Goal: Task Accomplishment & Management: Use online tool/utility

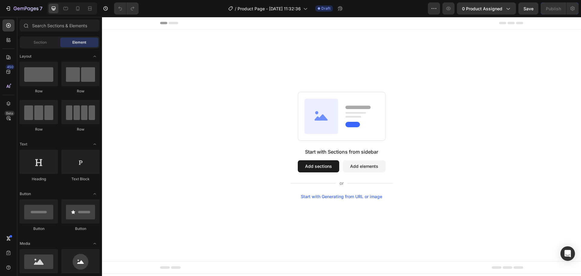
click at [313, 164] on button "Add sections" at bounding box center [318, 166] width 41 height 12
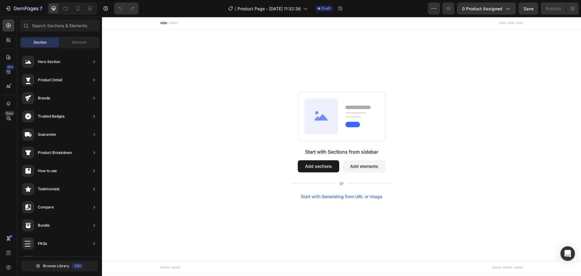
click at [355, 165] on button "Add elements" at bounding box center [364, 166] width 43 height 12
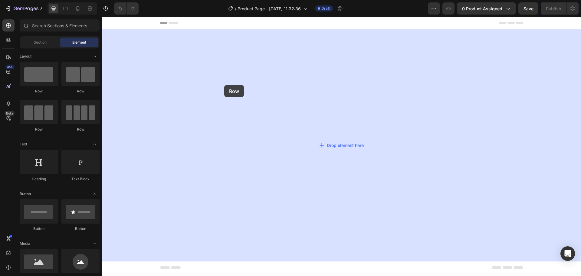
drag, startPoint x: 154, startPoint y: 99, endPoint x: 195, endPoint y: 102, distance: 41.5
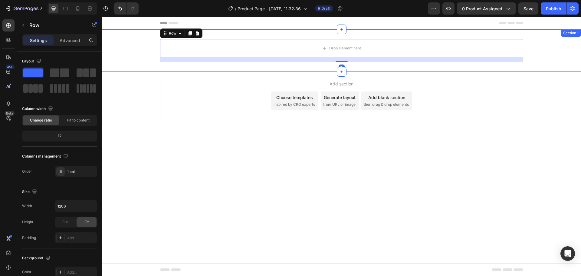
click at [229, 34] on div "Drop element here Row 16 Section 1" at bounding box center [341, 50] width 479 height 42
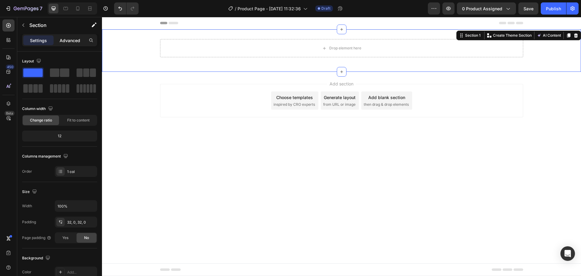
click at [67, 38] on p "Advanced" at bounding box center [70, 40] width 21 height 6
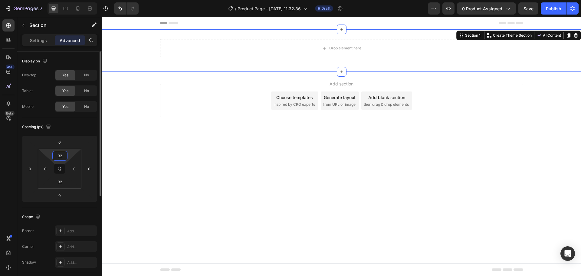
click at [63, 156] on input "32" at bounding box center [60, 155] width 12 height 9
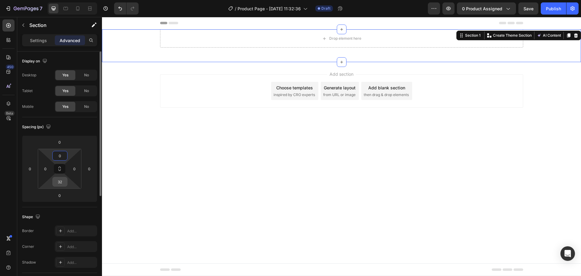
type input "0"
click at [62, 181] on input "32" at bounding box center [60, 181] width 12 height 9
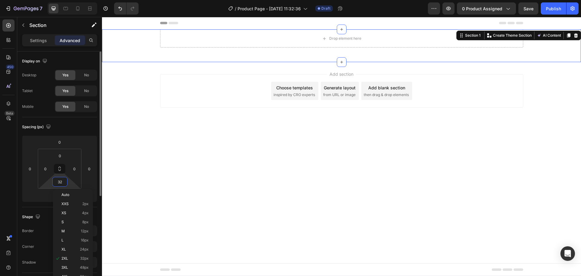
click at [62, 181] on input "32" at bounding box center [60, 181] width 12 height 9
type input "0"
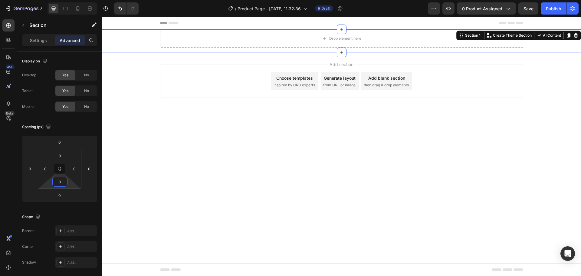
click at [206, 135] on body "Header Drop element here Row Section 1 You can create reusable sections Create …" at bounding box center [341, 146] width 479 height 259
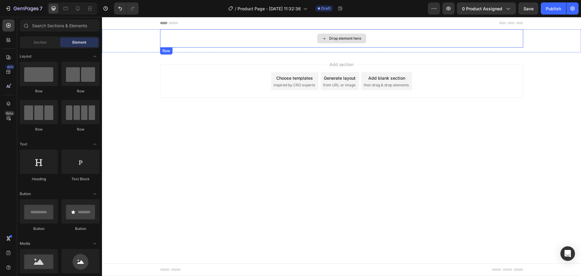
click at [343, 40] on div "Drop element here" at bounding box center [345, 38] width 32 height 5
click at [50, 44] on div "Section" at bounding box center [40, 43] width 38 height 10
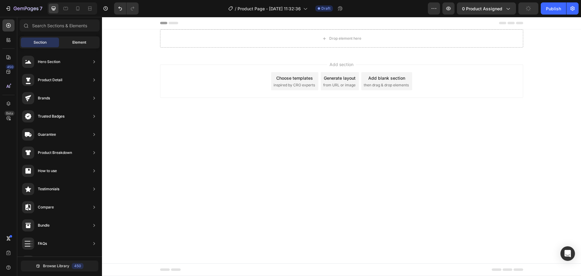
click at [72, 44] on span "Element" at bounding box center [79, 42] width 14 height 5
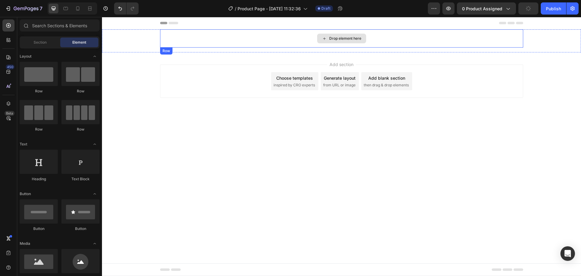
click at [267, 44] on div "Drop element here" at bounding box center [341, 38] width 363 height 18
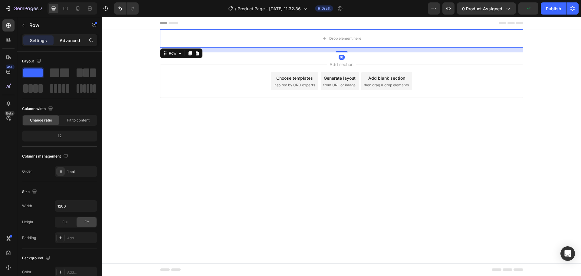
click at [63, 41] on p "Advanced" at bounding box center [70, 40] width 21 height 6
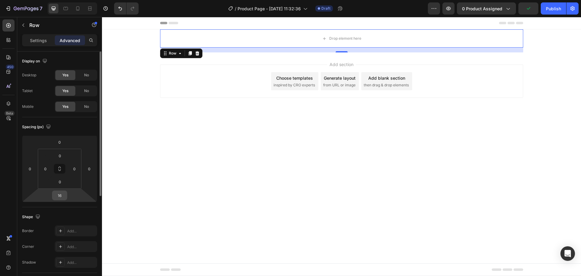
click at [61, 192] on input "16" at bounding box center [60, 195] width 12 height 9
type input "0"
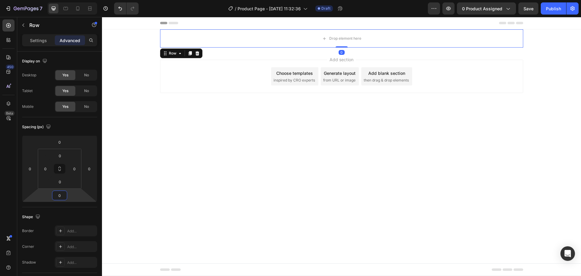
click at [192, 143] on body "Header Drop element here Row 0 Section 1 Root Start with Sections from sidebar …" at bounding box center [341, 146] width 479 height 259
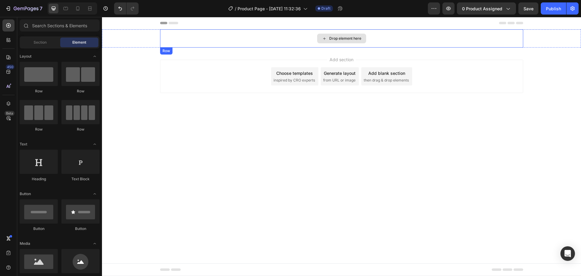
click at [339, 36] on div "Drop element here" at bounding box center [345, 38] width 32 height 5
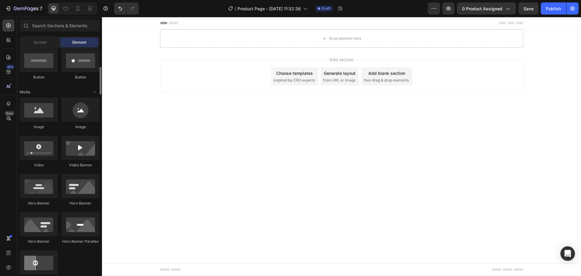
scroll to position [60, 0]
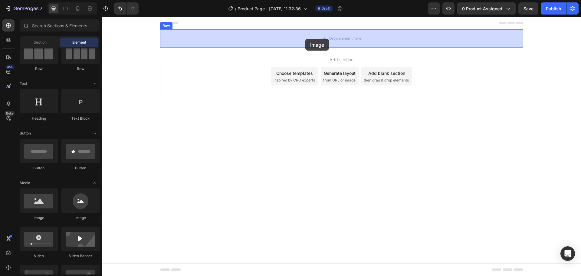
drag, startPoint x: 243, startPoint y: 127, endPoint x: 304, endPoint y: 44, distance: 102.4
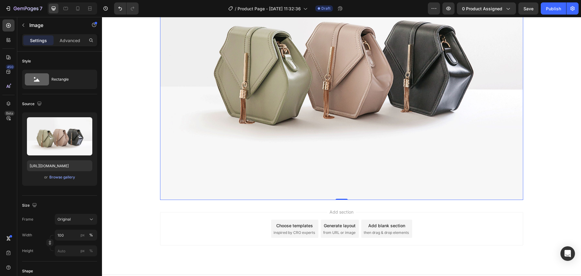
scroll to position [113, 0]
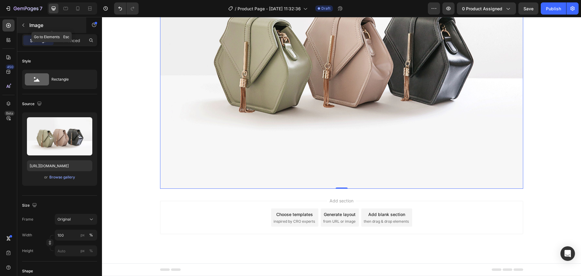
click at [28, 24] on div "Image" at bounding box center [51, 25] width 69 height 16
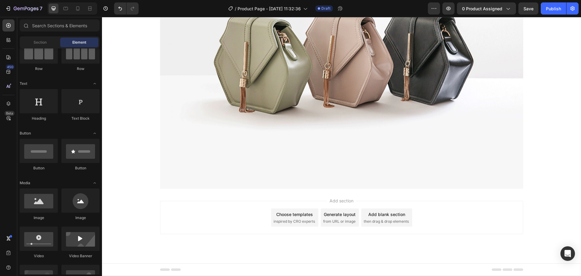
scroll to position [0, 0]
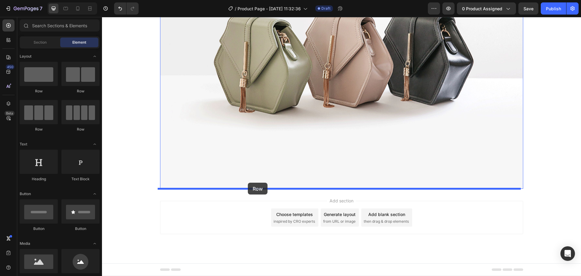
drag, startPoint x: 181, startPoint y: 99, endPoint x: 248, endPoint y: 182, distance: 107.4
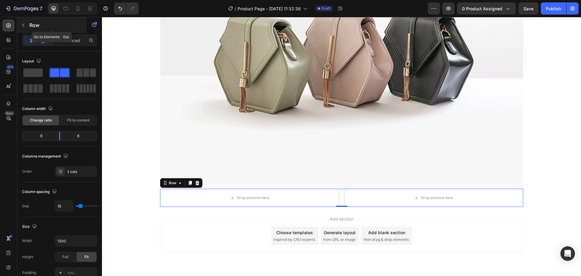
click at [32, 22] on p "Row" at bounding box center [54, 24] width 51 height 7
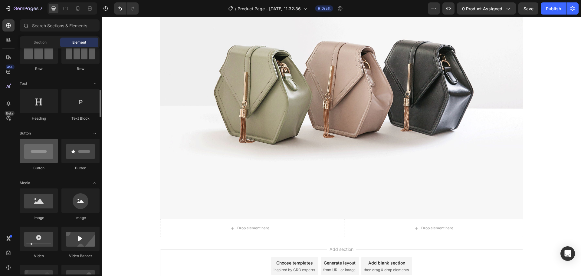
scroll to position [91, 0]
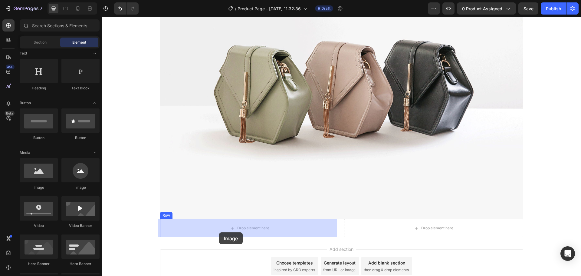
drag, startPoint x: 147, startPoint y: 192, endPoint x: 219, endPoint y: 233, distance: 82.3
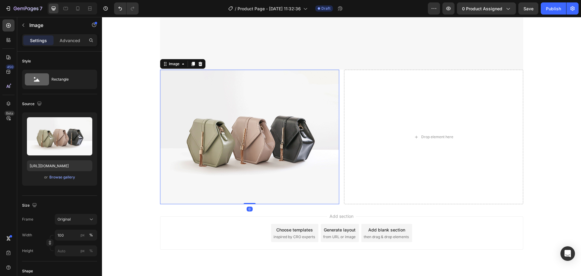
scroll to position [234, 0]
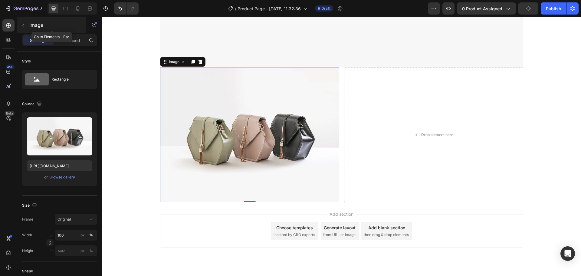
click at [21, 26] on icon "button" at bounding box center [23, 25] width 5 height 5
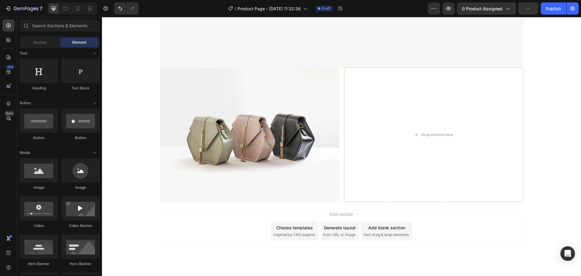
scroll to position [0, 0]
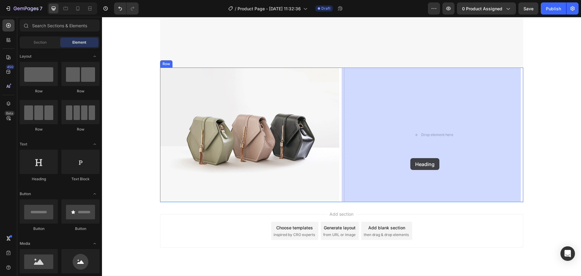
drag, startPoint x: 138, startPoint y: 179, endPoint x: 410, endPoint y: 152, distance: 273.8
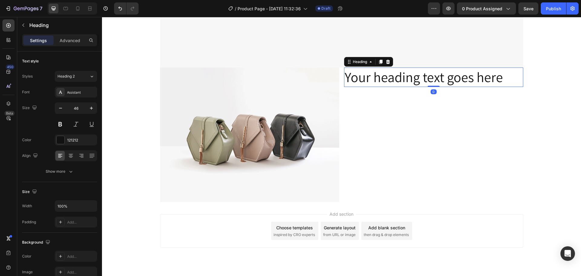
click at [370, 72] on h2 "Your heading text goes here" at bounding box center [433, 76] width 179 height 19
click at [370, 72] on p "Your heading text goes here" at bounding box center [433, 77] width 178 height 18
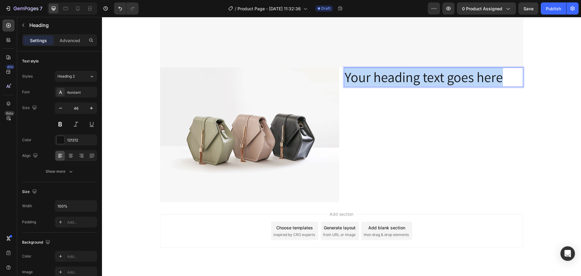
click at [370, 72] on p "Your heading text goes here" at bounding box center [433, 77] width 178 height 18
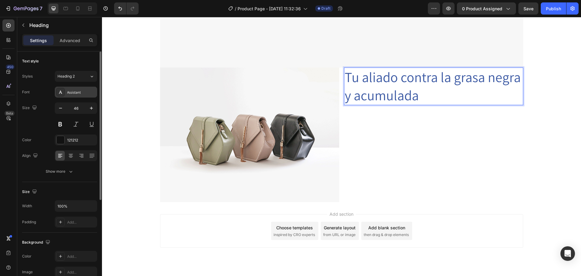
click at [81, 92] on div "Assistant" at bounding box center [81, 92] width 28 height 5
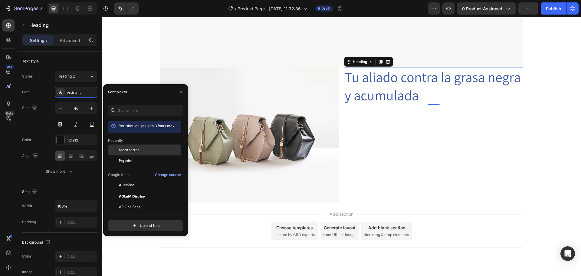
click at [124, 149] on span "Montserrat" at bounding box center [129, 149] width 20 height 5
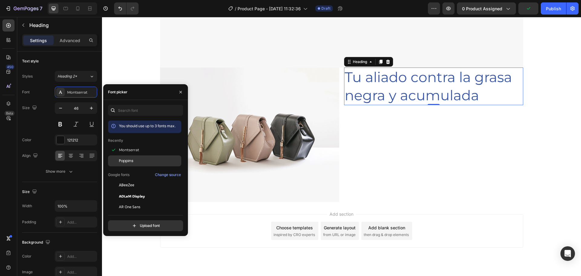
click at [124, 159] on span "Poppins" at bounding box center [126, 160] width 15 height 5
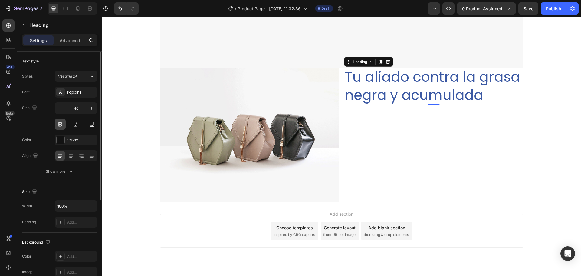
click at [60, 124] on button at bounding box center [60, 124] width 11 height 11
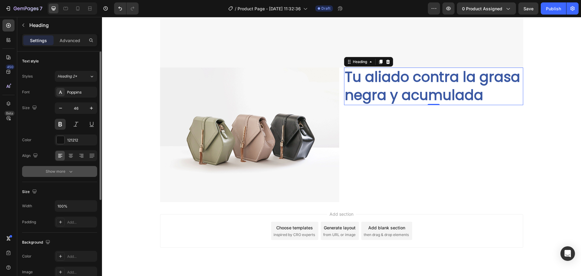
click at [69, 174] on icon "button" at bounding box center [71, 171] width 6 height 6
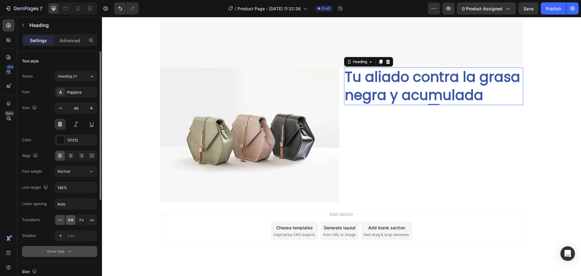
click at [71, 221] on span "AA" at bounding box center [70, 219] width 5 height 5
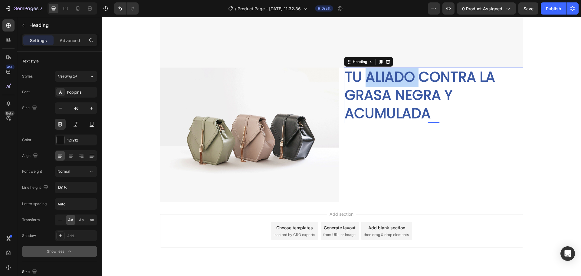
click at [375, 84] on span "Tu aliado contra la grasa negra y acumulada" at bounding box center [419, 95] width 150 height 56
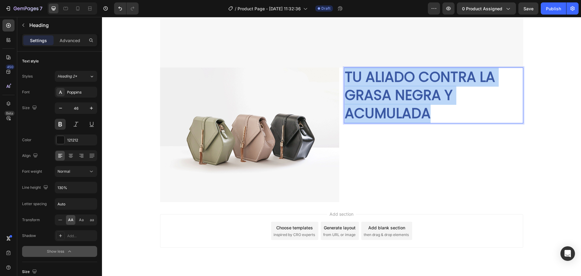
click at [375, 84] on span "Tu aliado contra la grasa negra y acumulada" at bounding box center [419, 95] width 150 height 56
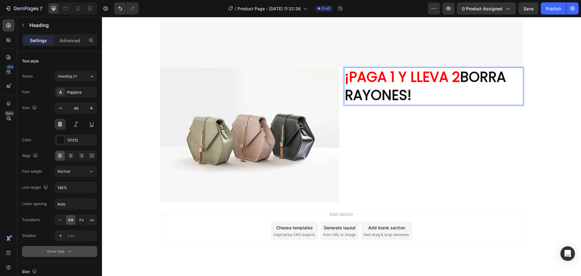
click at [380, 92] on strong "BORRA RAYONES!" at bounding box center [424, 86] width 161 height 38
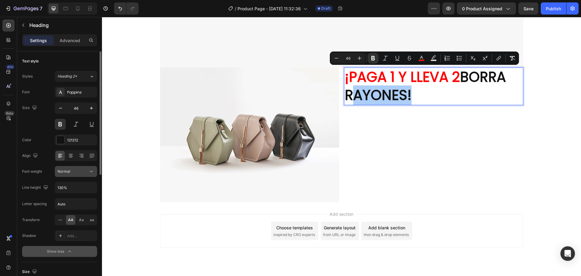
click at [75, 172] on div "Normal" at bounding box center [72, 170] width 31 height 5
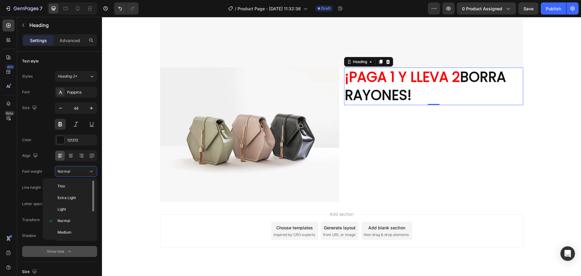
scroll to position [47, 0]
click at [68, 207] on p "Bold" at bounding box center [73, 207] width 32 height 5
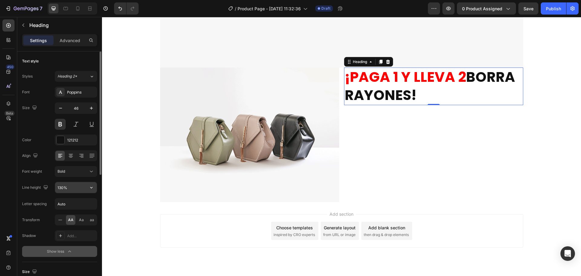
click at [73, 184] on input "130%" at bounding box center [76, 187] width 42 height 11
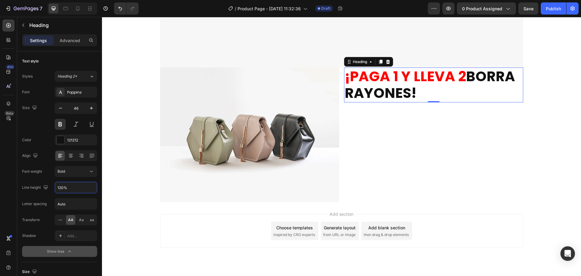
type input "120%"
click at [466, 77] on strong "BORRA RAYONES!" at bounding box center [429, 85] width 170 height 36
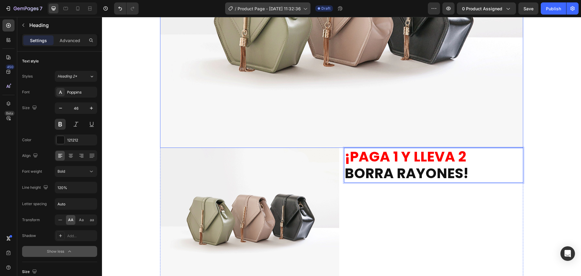
scroll to position [143, 0]
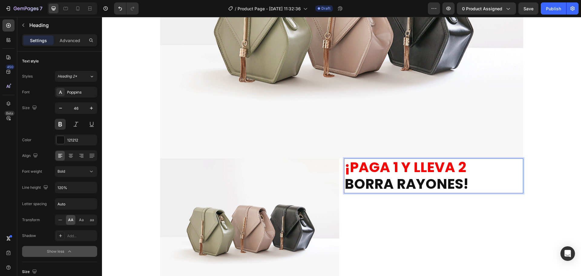
click at [404, 188] on strong "BORRA RAYONES!" at bounding box center [406, 183] width 124 height 19
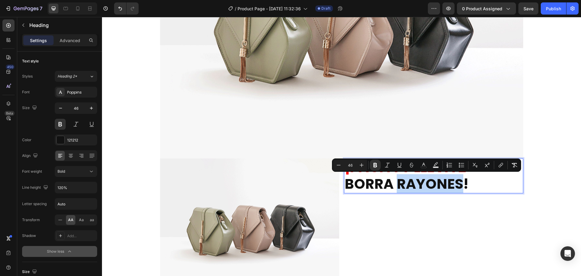
click at [451, 184] on strong "BORRA RAYONES!" at bounding box center [406, 183] width 124 height 19
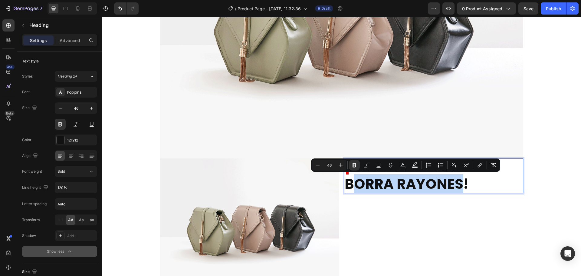
drag, startPoint x: 459, startPoint y: 183, endPoint x: 354, endPoint y: 181, distance: 104.7
click at [354, 181] on strong "BORRA RAYONES!" at bounding box center [406, 183] width 124 height 19
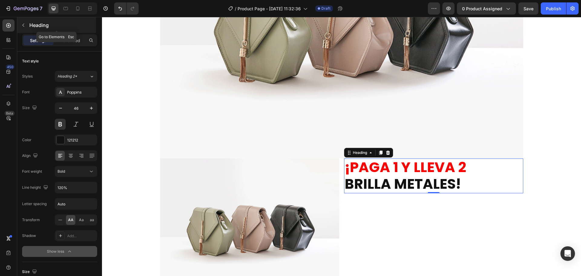
click at [25, 27] on icon "button" at bounding box center [23, 25] width 5 height 5
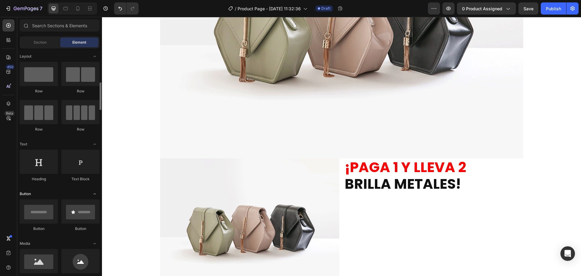
scroll to position [30, 0]
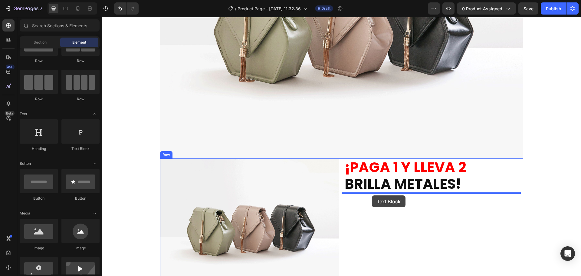
drag, startPoint x: 191, startPoint y: 155, endPoint x: 371, endPoint y: 193, distance: 183.9
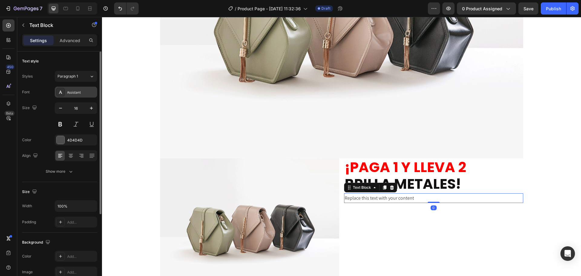
click at [78, 90] on div "Assistant" at bounding box center [81, 92] width 28 height 5
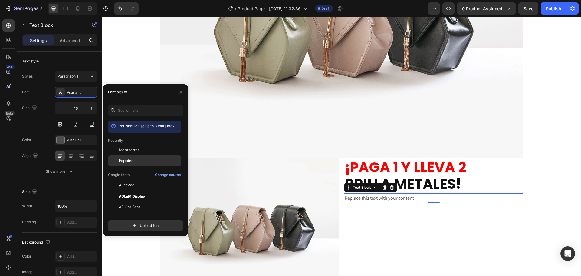
click at [124, 159] on span "Poppins" at bounding box center [126, 160] width 15 height 5
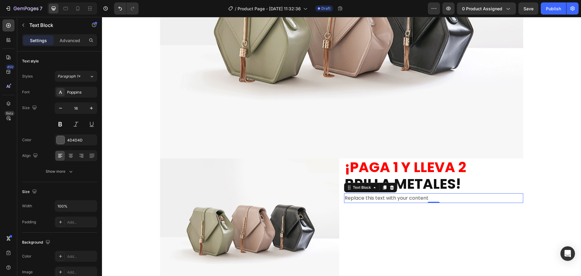
click at [383, 197] on div "Replace this text with your content" at bounding box center [433, 198] width 179 height 10
click at [383, 197] on p "Replace this text with your content" at bounding box center [433, 198] width 178 height 9
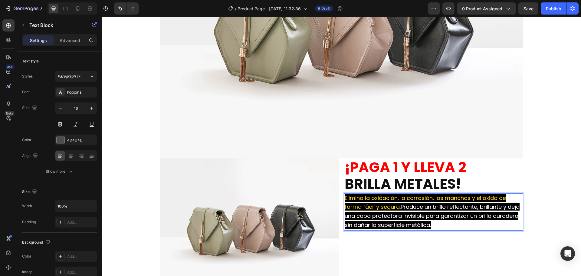
click at [420, 215] on span "Produce un brillo reflectante, brillante y deja una capa protectora invisible p…" at bounding box center [431, 216] width 175 height 26
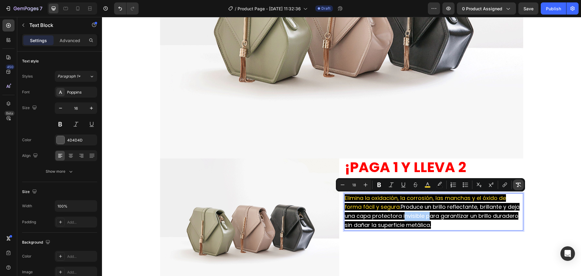
click at [519, 184] on icon "Editor contextual toolbar" at bounding box center [518, 184] width 6 height 6
type input "16"
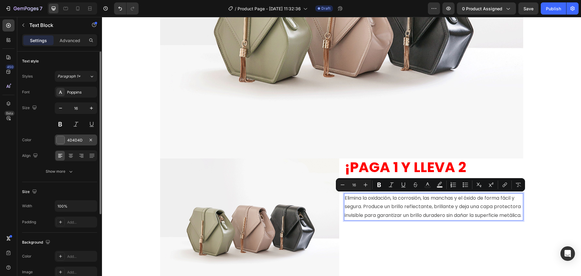
click at [67, 135] on div "4D4D4D" at bounding box center [76, 139] width 42 height 11
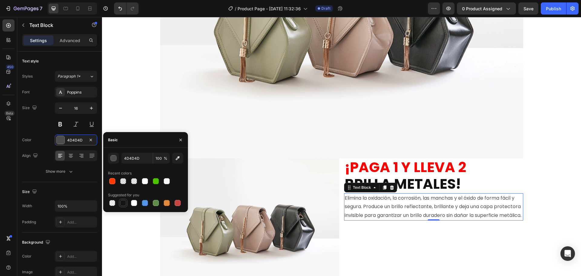
click at [122, 204] on div at bounding box center [123, 203] width 6 height 6
click at [126, 161] on input "151515" at bounding box center [136, 157] width 31 height 11
type input "000000"
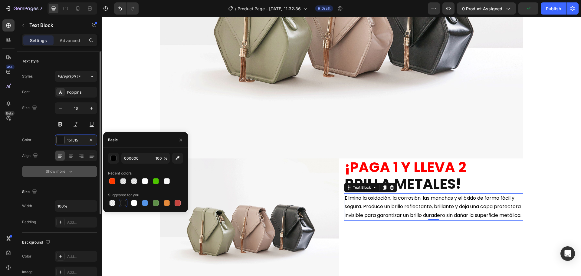
click at [82, 169] on button "Show more" at bounding box center [59, 171] width 75 height 11
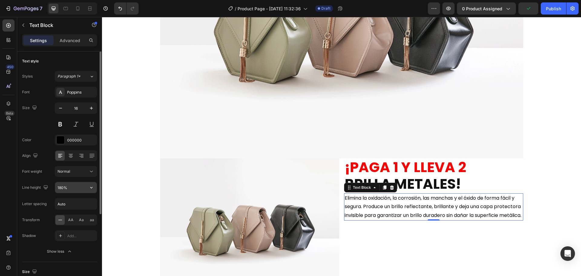
click at [78, 185] on input "180%" at bounding box center [76, 187] width 42 height 11
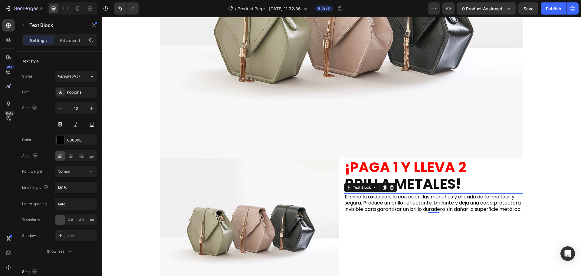
type input "130%"
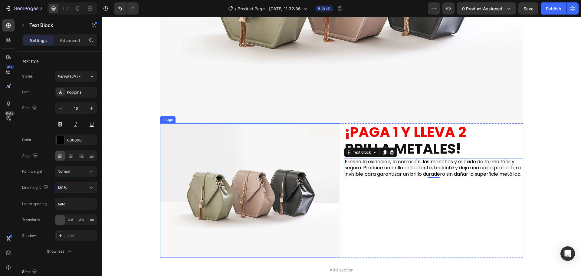
scroll to position [247, 0]
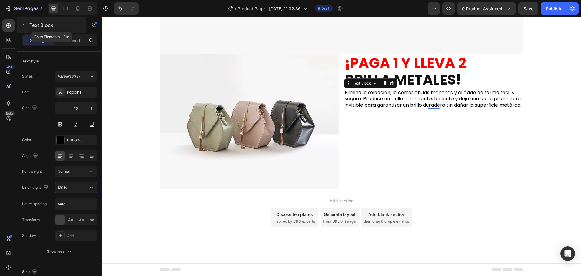
click at [21, 23] on button "button" at bounding box center [23, 25] width 10 height 10
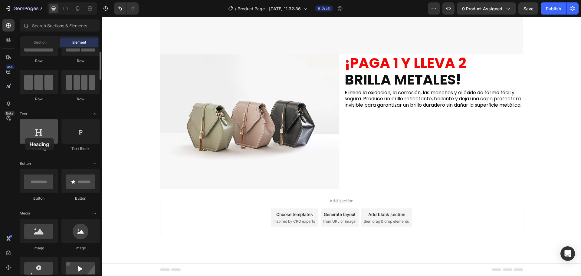
drag, startPoint x: 44, startPoint y: 142, endPoint x: 25, endPoint y: 138, distance: 19.4
click at [25, 138] on div at bounding box center [39, 131] width 38 height 24
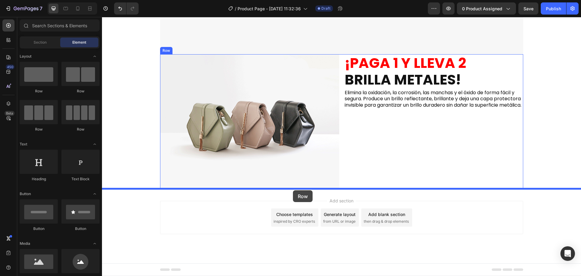
drag, startPoint x: 148, startPoint y: 96, endPoint x: 293, endPoint y: 190, distance: 172.9
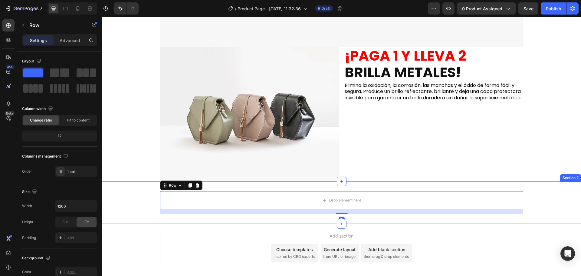
scroll to position [278, 0]
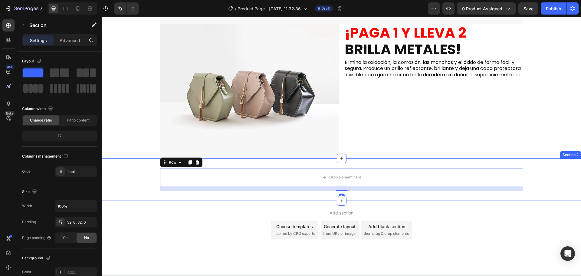
click at [206, 162] on div "Drop element here Row 16 Section 2" at bounding box center [341, 179] width 479 height 42
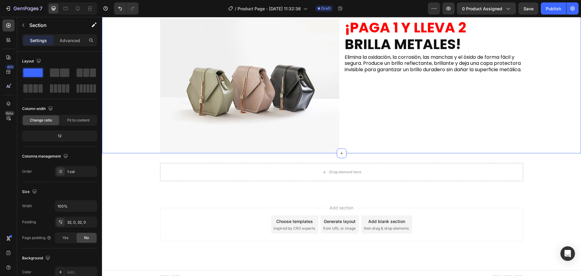
scroll to position [290, 0]
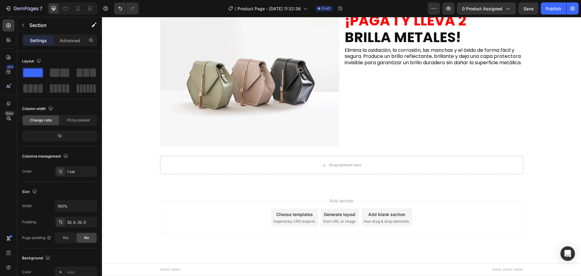
click at [15, 25] on div "450 Beta" at bounding box center [8, 146] width 17 height 259
click at [23, 26] on icon "button" at bounding box center [23, 25] width 2 height 3
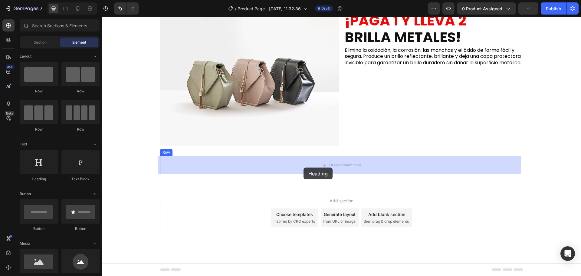
drag, startPoint x: 137, startPoint y: 184, endPoint x: 305, endPoint y: 167, distance: 168.5
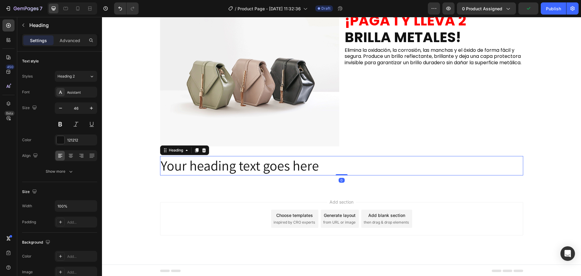
click at [191, 169] on h2 "Your heading text goes here" at bounding box center [341, 165] width 363 height 19
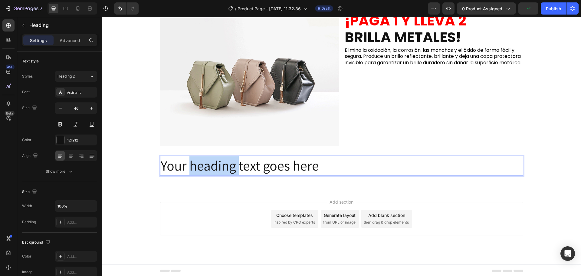
click at [191, 169] on p "Your heading text goes here" at bounding box center [342, 165] width 362 height 18
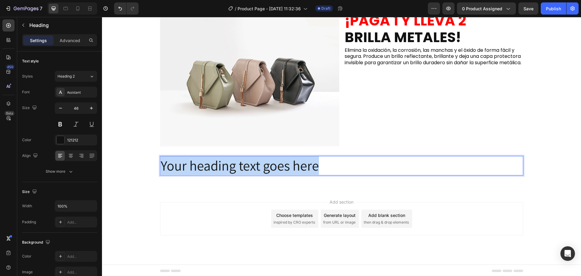
click at [191, 169] on p "Your heading text goes here" at bounding box center [342, 165] width 362 height 18
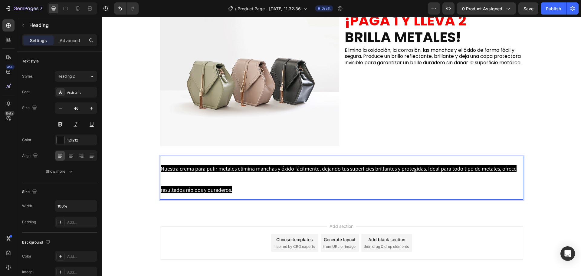
click at [171, 170] on span "Nuestra crema para pulir metales elimina manchas y óxido fácilmente, dejando tu…" at bounding box center [339, 179] width 356 height 28
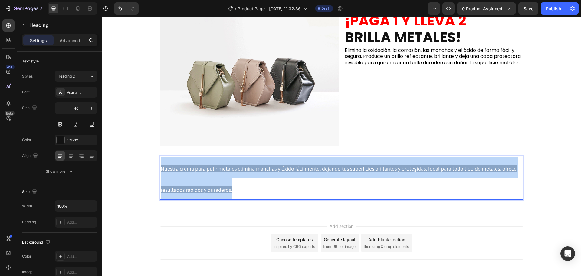
click at [171, 170] on span "Nuestra crema para pulir metales elimina manchas y óxido fácilmente, dejando tu…" at bounding box center [339, 179] width 356 height 28
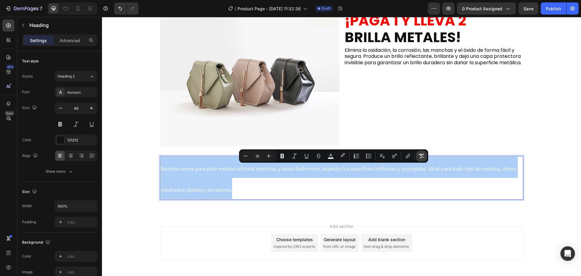
click at [419, 156] on icon "Editor contextual toolbar" at bounding box center [421, 156] width 6 height 6
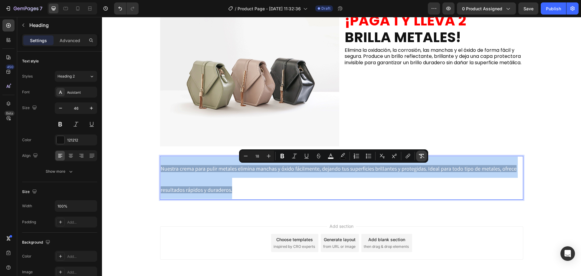
type input "46"
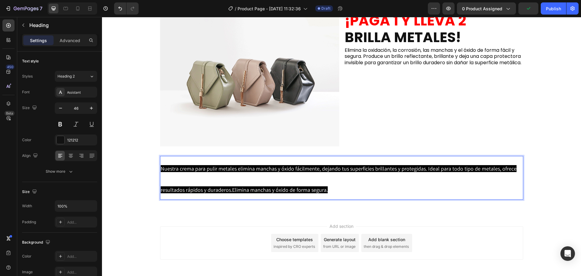
click at [243, 174] on p "Nuestra crema para pulir metales elimina manchas y óxido fácilmente, dejando tu…" at bounding box center [342, 177] width 362 height 42
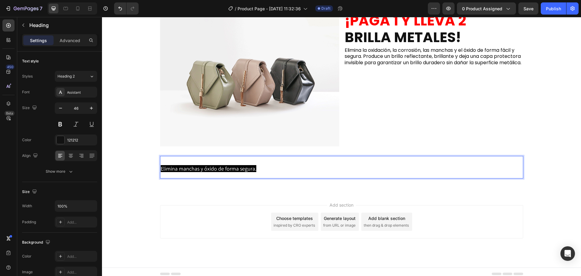
click at [174, 165] on span "Elimina manchas y óxido de forma segura." at bounding box center [209, 168] width 96 height 7
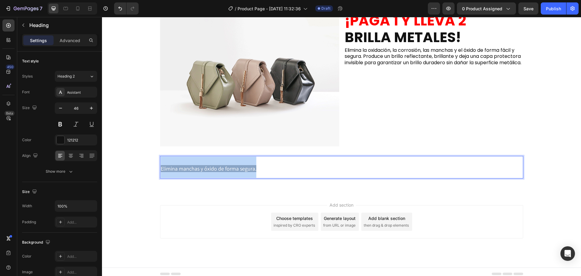
click at [174, 165] on span "Elimina manchas y óxido de forma segura." at bounding box center [209, 168] width 96 height 7
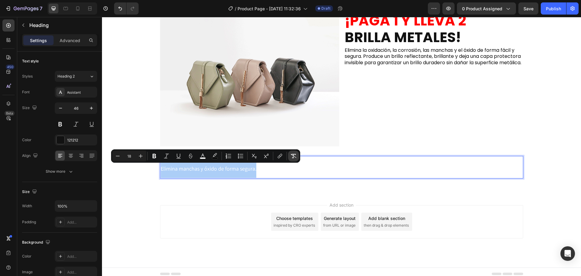
click at [292, 157] on icon "Editor contextual toolbar" at bounding box center [293, 156] width 6 height 6
type input "46"
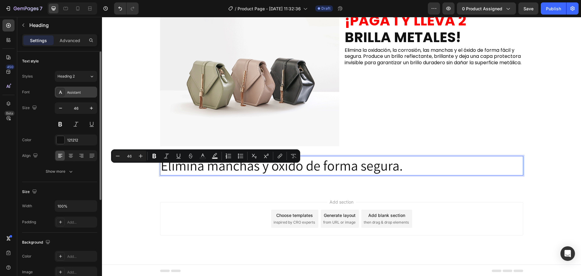
click at [69, 87] on div "Assistant" at bounding box center [76, 91] width 42 height 11
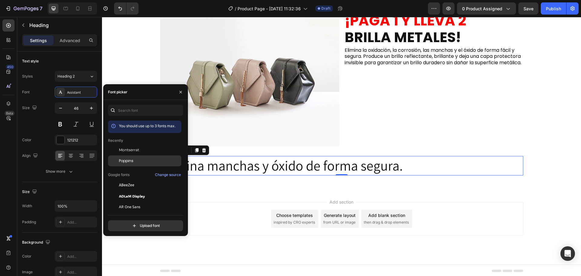
click at [130, 159] on span "Poppins" at bounding box center [126, 160] width 15 height 5
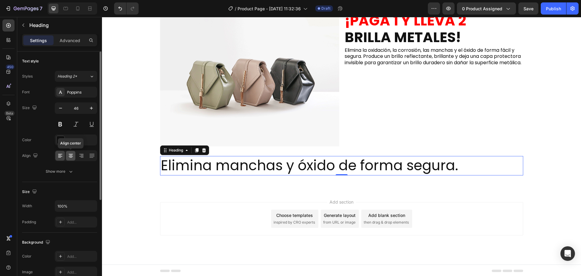
click at [70, 157] on icon at bounding box center [71, 155] width 6 height 6
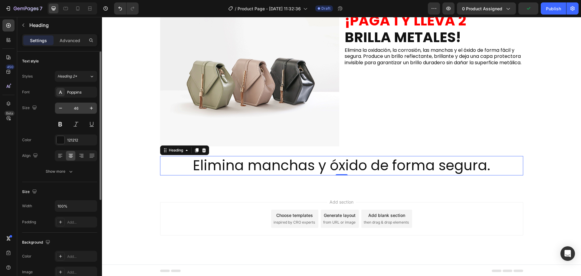
click at [73, 109] on input "46" at bounding box center [76, 108] width 20 height 11
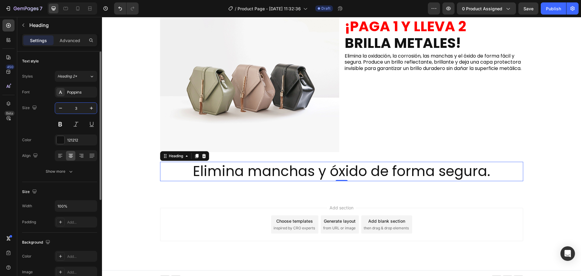
type input "30"
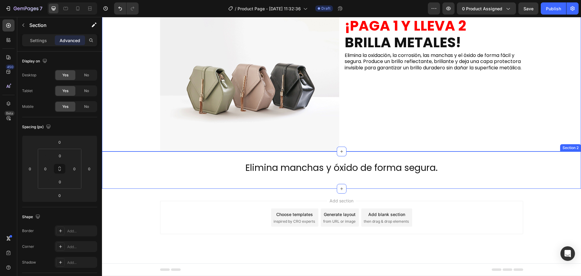
click at [301, 171] on p "Elimina manchas y óxido de forma segura." at bounding box center [342, 167] width 362 height 12
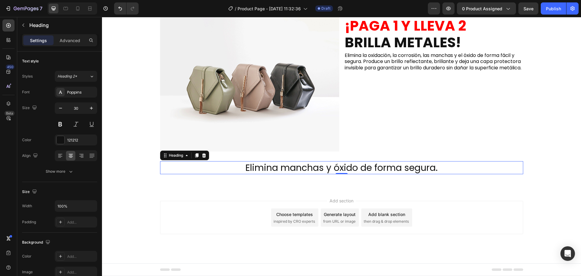
click at [194, 156] on icon at bounding box center [196, 155] width 5 height 5
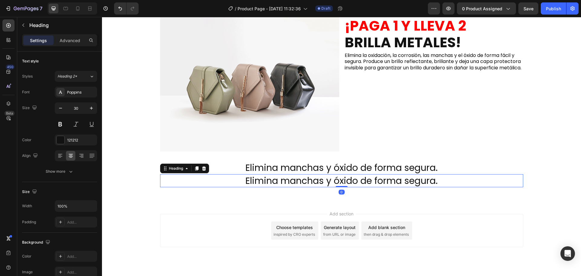
scroll to position [290, 0]
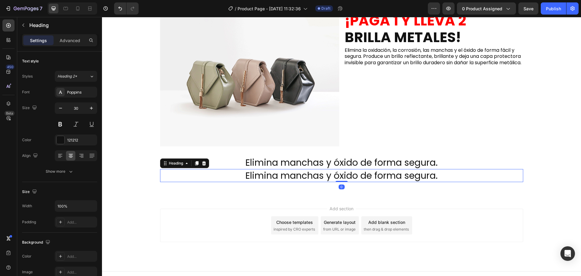
click at [269, 173] on h2 "Elimina manchas y óxido de forma segura." at bounding box center [341, 175] width 363 height 13
click at [269, 173] on p "Elimina manchas y óxido de forma segura." at bounding box center [342, 175] width 362 height 12
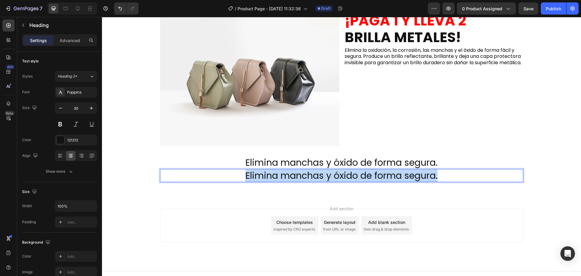
click at [269, 173] on p "Elimina manchas y óxido de forma segura." at bounding box center [342, 175] width 362 height 12
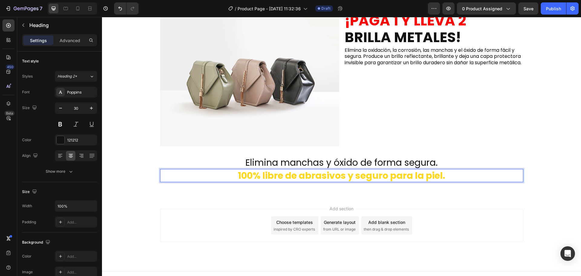
click at [258, 172] on strong "100% libre de abrasivos y seguro para la piel." at bounding box center [341, 175] width 207 height 13
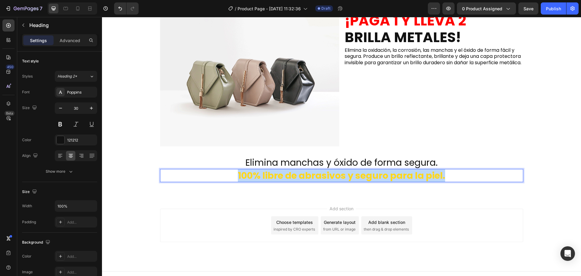
click at [258, 172] on strong "100% libre de abrasivos y seguro para la piel." at bounding box center [341, 175] width 207 height 13
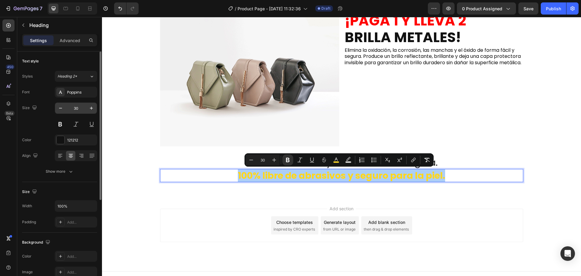
click at [74, 109] on input "30" at bounding box center [76, 108] width 20 height 11
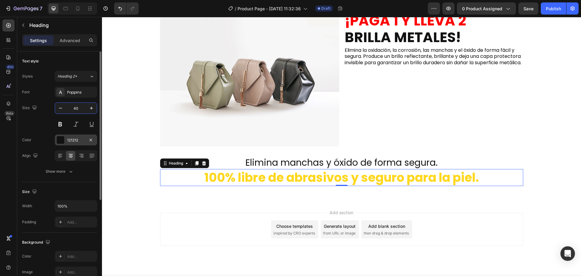
type input "40"
click at [70, 139] on div "121212" at bounding box center [76, 139] width 18 height 5
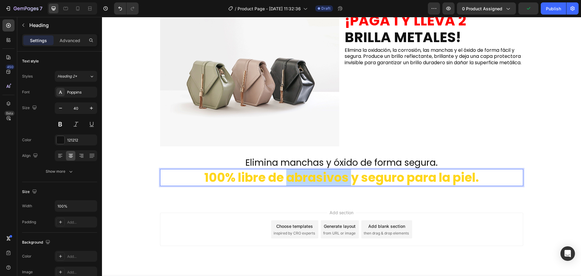
click at [306, 182] on strong "100% libre de abrasivos y seguro para la piel." at bounding box center [341, 177] width 275 height 17
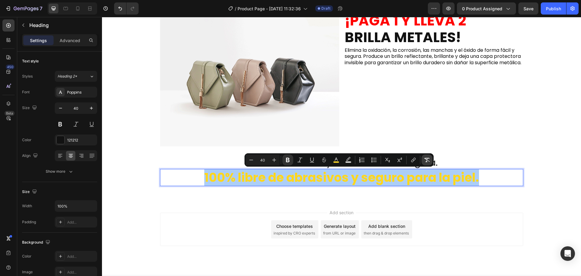
click at [426, 158] on icon "Editor contextual toolbar" at bounding box center [427, 160] width 6 height 6
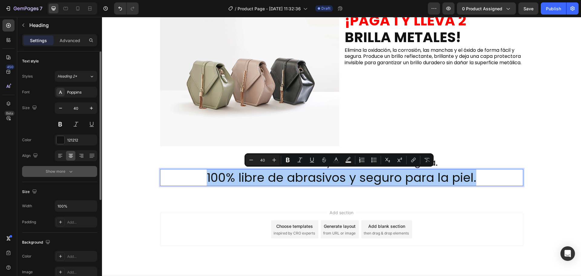
click at [68, 166] on button "Show more" at bounding box center [59, 171] width 75 height 11
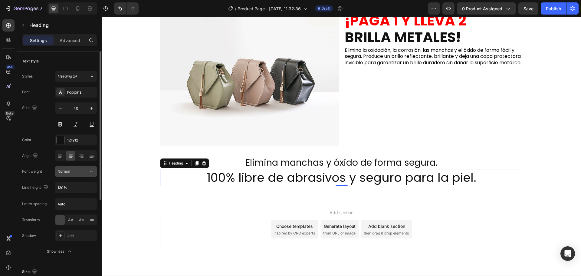
click at [78, 171] on div "Normal" at bounding box center [72, 170] width 31 height 5
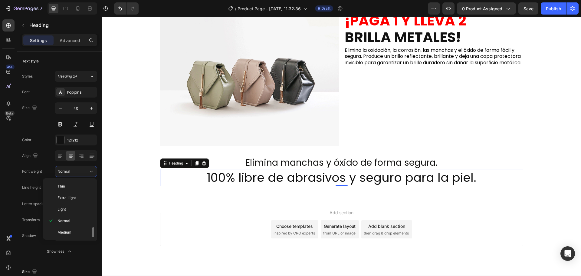
scroll to position [47, 0]
click at [73, 206] on p "Bold" at bounding box center [73, 207] width 32 height 5
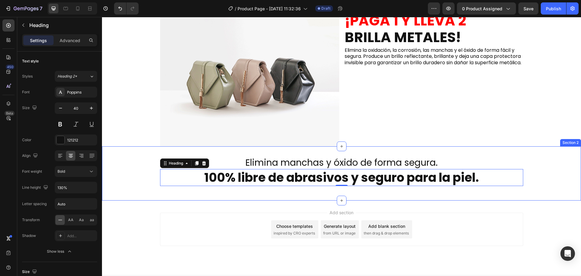
click at [136, 207] on div "Add section Choose templates inspired by CRO experts Generate layout from URL o…" at bounding box center [341, 237] width 479 height 74
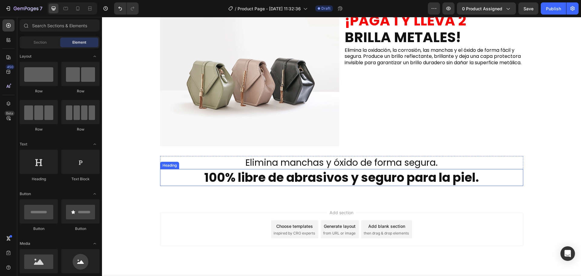
click at [245, 181] on p "100% libre de abrasivos y seguro para la piel." at bounding box center [342, 177] width 362 height 16
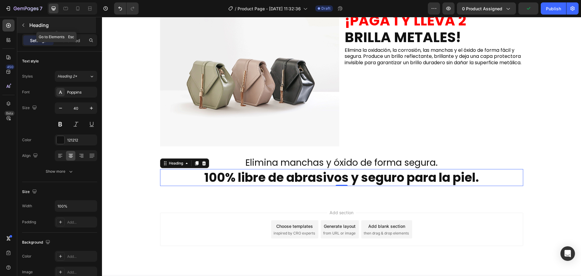
click at [31, 24] on p "Heading" at bounding box center [61, 24] width 65 height 7
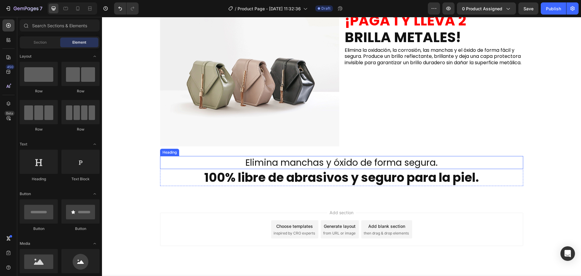
drag, startPoint x: 221, startPoint y: 175, endPoint x: 220, endPoint y: 171, distance: 3.4
click at [221, 175] on p "100% libre de abrasivos y seguro para la piel." at bounding box center [342, 177] width 362 height 16
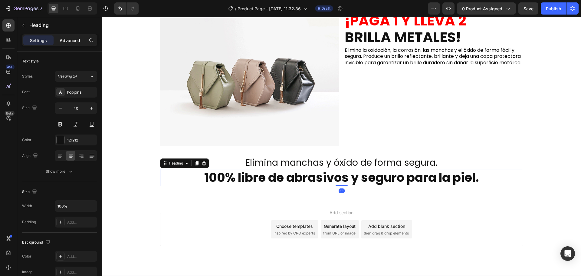
click at [66, 38] on p "Advanced" at bounding box center [70, 40] width 21 height 6
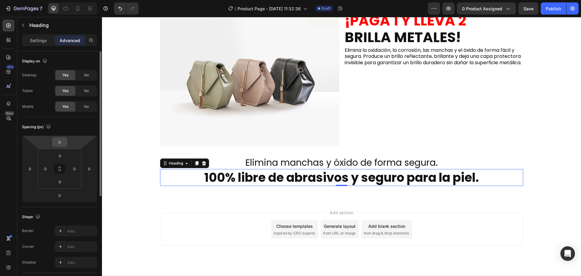
click at [62, 145] on input "0" at bounding box center [60, 141] width 12 height 9
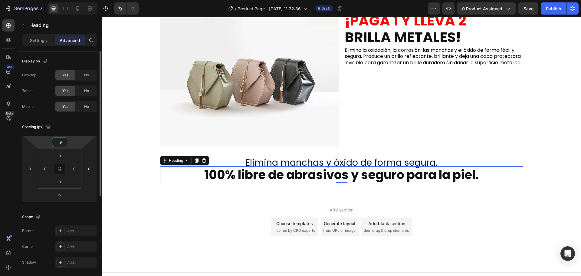
type input "-10"
click at [135, 207] on div "Add section Choose templates inspired by CRO experts Generate layout from URL o…" at bounding box center [341, 234] width 479 height 74
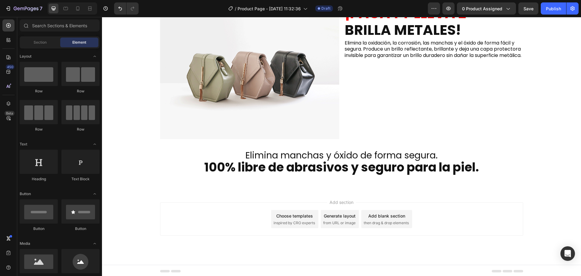
scroll to position [298, 0]
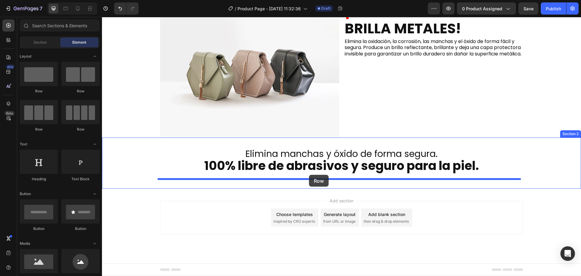
drag, startPoint x: 144, startPoint y: 132, endPoint x: 309, endPoint y: 175, distance: 170.6
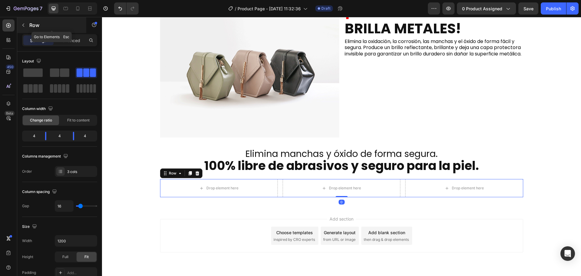
click at [28, 26] on button "button" at bounding box center [23, 25] width 10 height 10
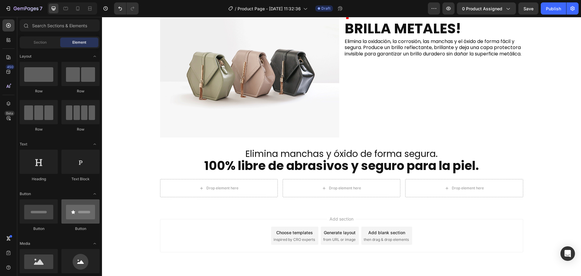
scroll to position [60, 0]
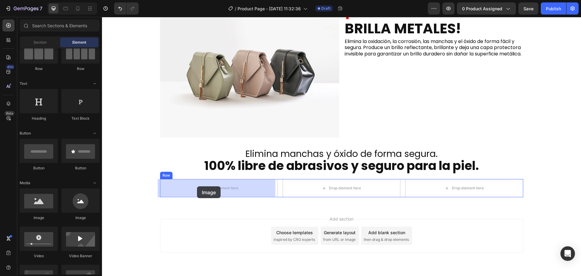
drag, startPoint x: 153, startPoint y: 226, endPoint x: 197, endPoint y: 186, distance: 59.1
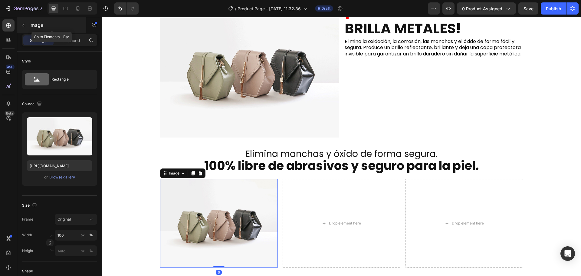
click at [23, 24] on icon "button" at bounding box center [23, 25] width 5 height 5
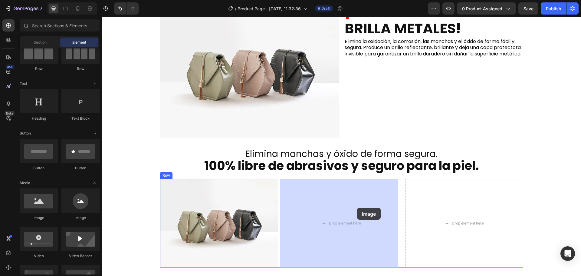
drag, startPoint x: 139, startPoint y: 219, endPoint x: 357, endPoint y: 207, distance: 218.1
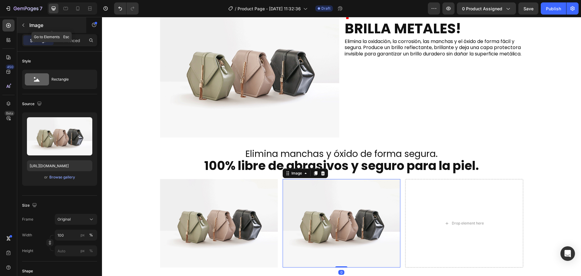
click at [22, 26] on icon "button" at bounding box center [23, 25] width 5 height 5
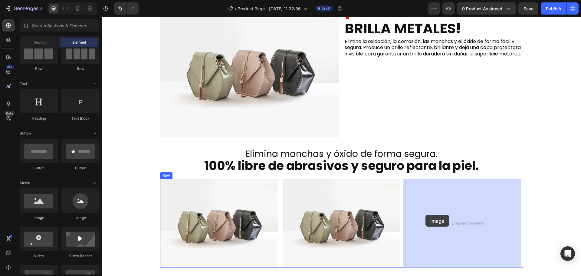
drag, startPoint x: 147, startPoint y: 220, endPoint x: 345, endPoint y: 208, distance: 198.8
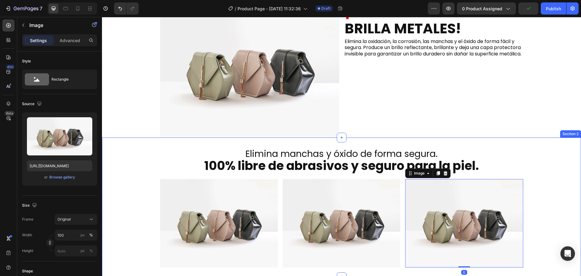
click at [122, 168] on div "Elimina manchas y óxido de forma segura. Heading 100% libre de abrasivos y segu…" at bounding box center [341, 207] width 479 height 120
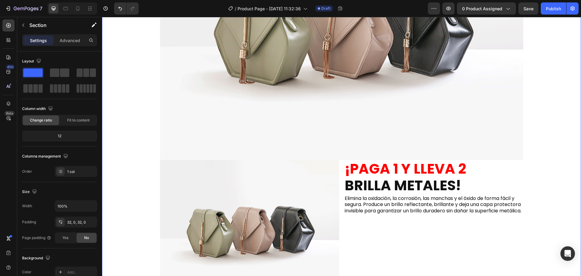
scroll to position [181, 0]
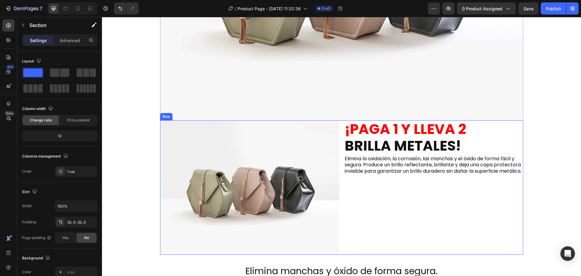
click at [346, 195] on div "⁠⁠⁠⁠⁠⁠⁠ ¡PAGA 1 Y LLEVA 2 BRILLA METALES! Heading Elimina la oxidación, la corr…" at bounding box center [433, 187] width 179 height 134
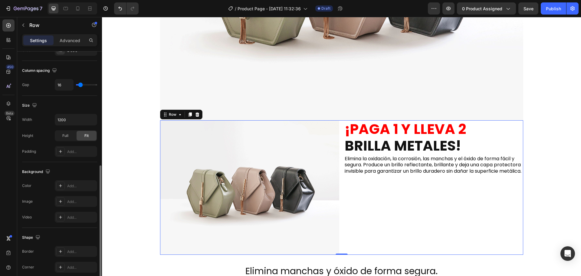
scroll to position [197, 0]
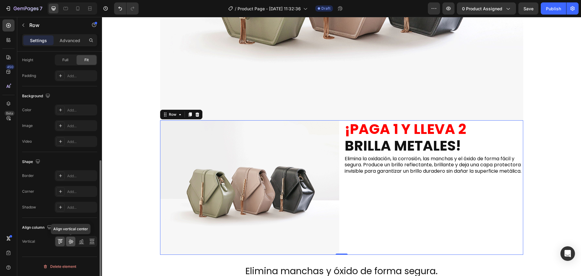
click at [73, 240] on icon at bounding box center [71, 241] width 6 height 6
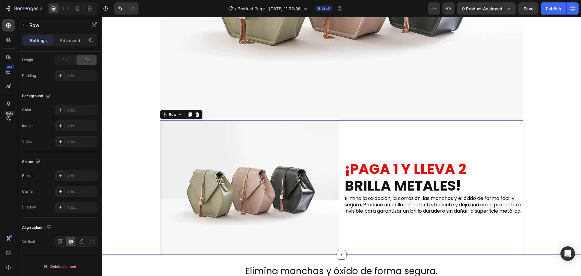
click at [128, 193] on div "Image Image ⁠⁠⁠⁠⁠⁠⁠ ¡PAGA 1 Y LLEVA 2 BRILLA METALES! Heading Elimina la oxidac…" at bounding box center [341, 51] width 479 height 406
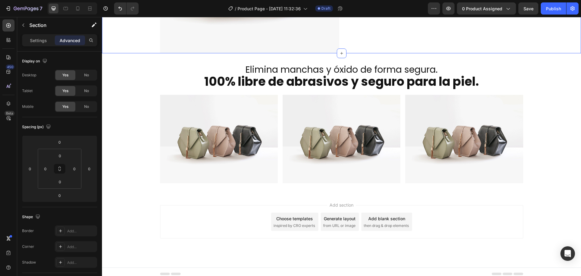
scroll to position [387, 0]
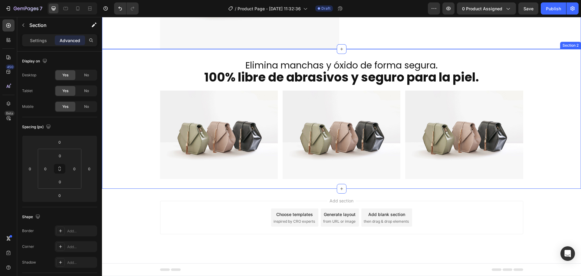
click at [129, 69] on div "Elimina manchas y óxido de forma segura. Heading 100% libre de abrasivos y segu…" at bounding box center [341, 119] width 479 height 120
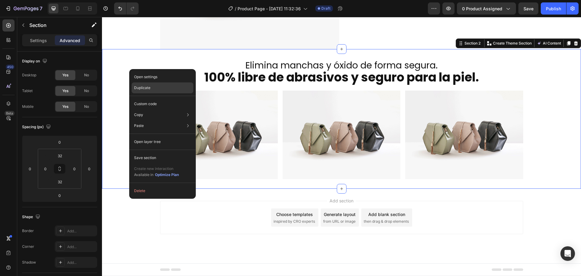
click at [140, 90] on p "Duplicate" at bounding box center [142, 87] width 16 height 5
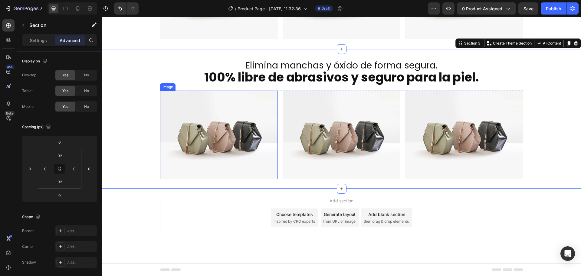
scroll to position [496, 0]
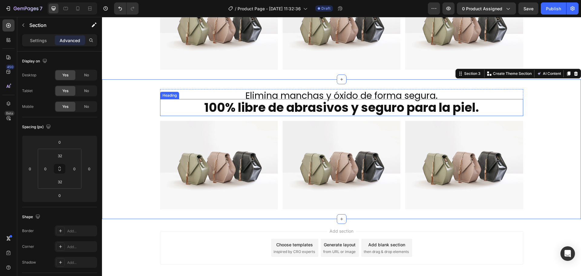
click at [313, 96] on h2 "Elimina manchas y óxido de forma segura." at bounding box center [341, 95] width 363 height 13
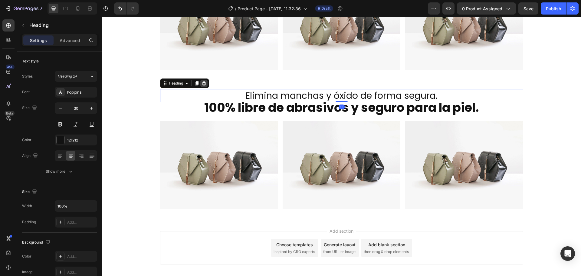
click at [202, 82] on icon at bounding box center [204, 83] width 4 height 4
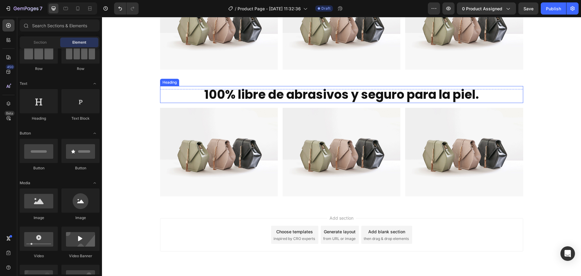
click at [264, 95] on h2 "100% libre de abrasivos y seguro para la piel." at bounding box center [341, 94] width 363 height 17
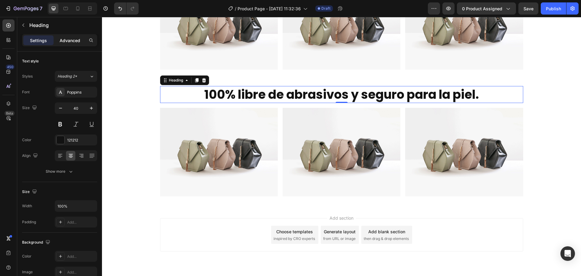
click at [70, 39] on p "Advanced" at bounding box center [70, 40] width 21 height 6
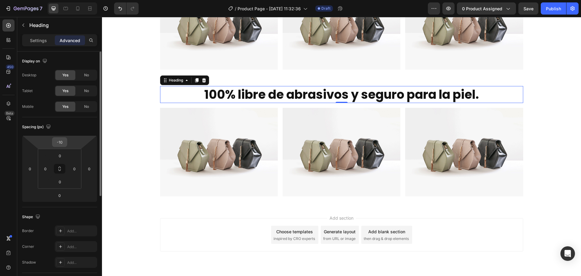
click at [64, 142] on input "-10" at bounding box center [60, 141] width 12 height 9
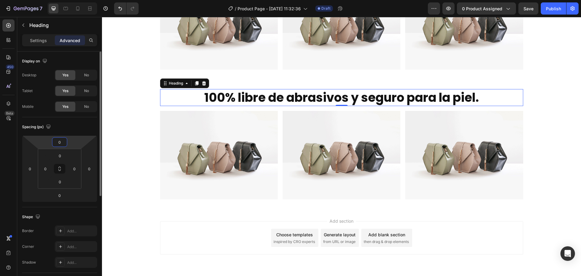
type input "0"
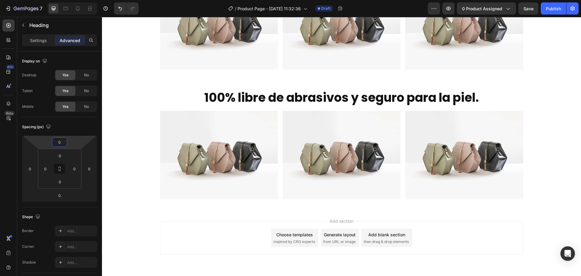
click at [287, 99] on h2 "100% libre de abrasivos y seguro para la piel." at bounding box center [341, 97] width 363 height 17
click at [287, 99] on p "100% libre de abrasivos y seguro para la piel." at bounding box center [342, 98] width 362 height 16
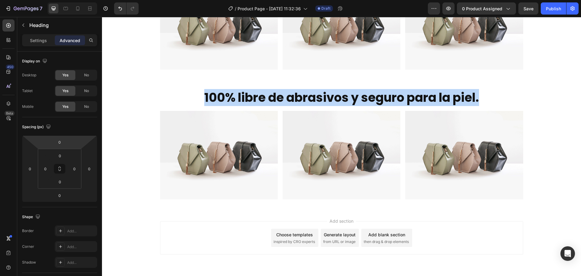
click at [287, 99] on p "100% libre de abrasivos y seguro para la piel." at bounding box center [342, 98] width 362 height 16
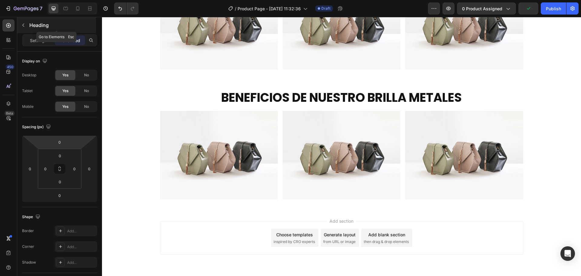
click at [30, 29] on div "Heading" at bounding box center [56, 25] width 79 height 16
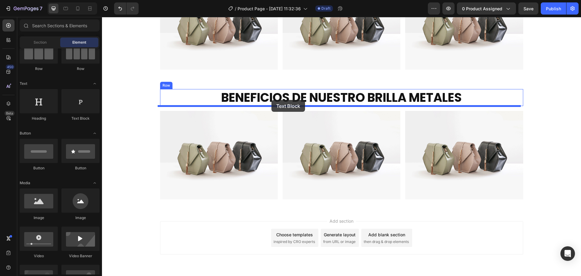
drag, startPoint x: 193, startPoint y: 131, endPoint x: 271, endPoint y: 100, distance: 84.1
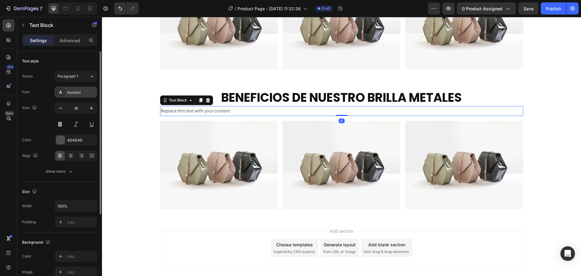
click at [83, 89] on div "Assistant" at bounding box center [76, 91] width 42 height 11
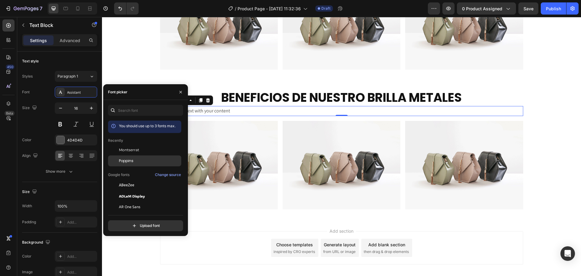
click at [130, 159] on span "Poppins" at bounding box center [126, 160] width 15 height 5
click at [225, 111] on div "Replace this text with your content" at bounding box center [341, 111] width 363 height 10
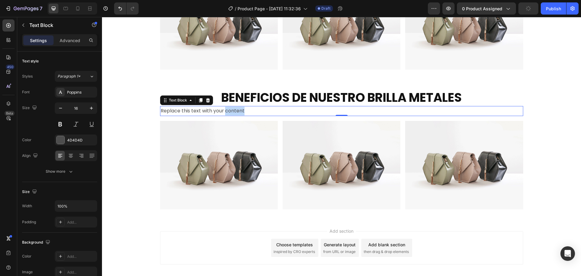
click at [225, 111] on p "Replace this text with your content" at bounding box center [342, 110] width 362 height 9
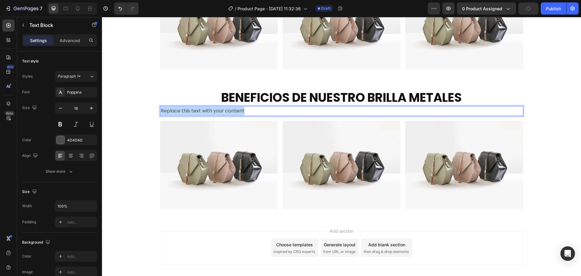
click at [225, 111] on p "Replace this text with your content" at bounding box center [342, 110] width 362 height 9
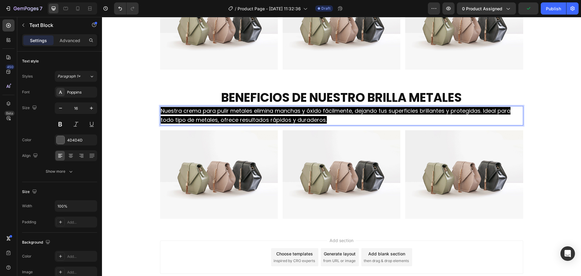
click at [186, 117] on span "Nuestra crema para pulir metales elimina manchas y óxido fácilmente, dejando tu…" at bounding box center [336, 115] width 350 height 17
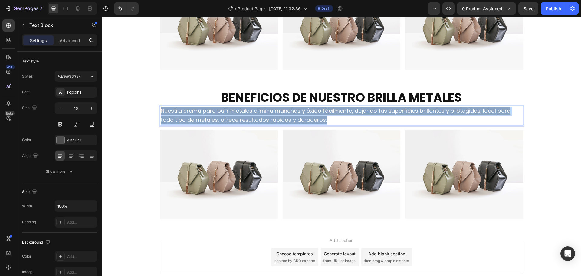
click at [186, 117] on span "Nuestra crema para pulir metales elimina manchas y óxido fácilmente, dejando tu…" at bounding box center [336, 115] width 350 height 17
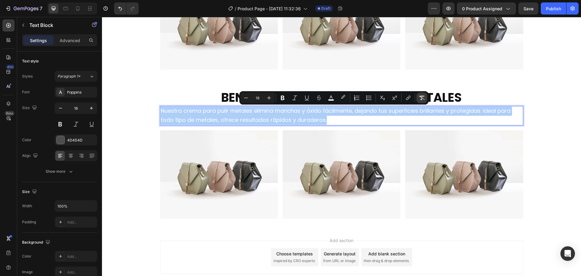
click at [419, 96] on icon "Editor contextual toolbar" at bounding box center [422, 98] width 6 height 6
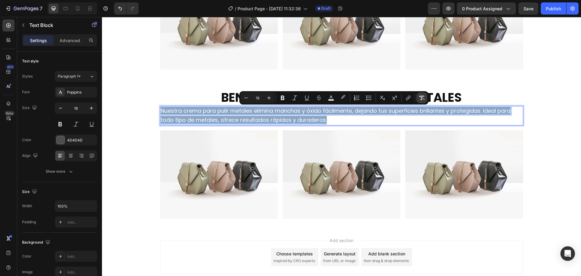
type input "16"
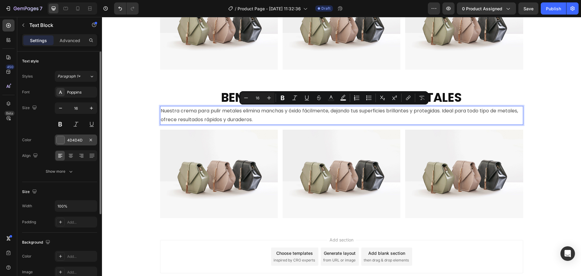
click at [70, 139] on div "4D4D4D" at bounding box center [76, 139] width 18 height 5
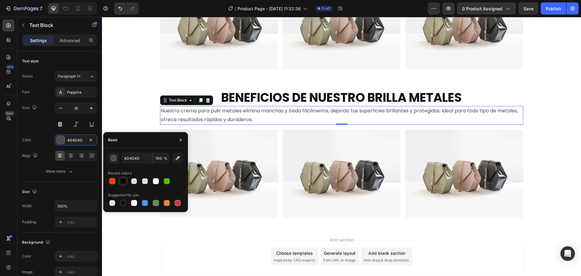
click at [123, 179] on div at bounding box center [123, 181] width 6 height 6
type input "000000"
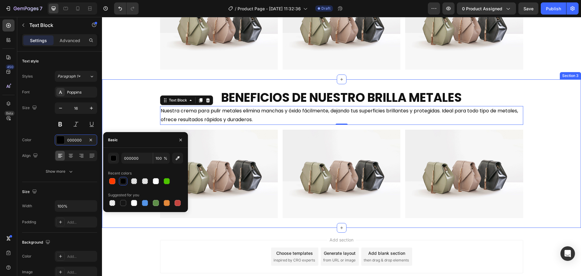
click at [125, 110] on div "BENEFICIOS DE NUESTRO BRILLA METALES Heading Nuestra crema para pulir metales e…" at bounding box center [341, 153] width 479 height 129
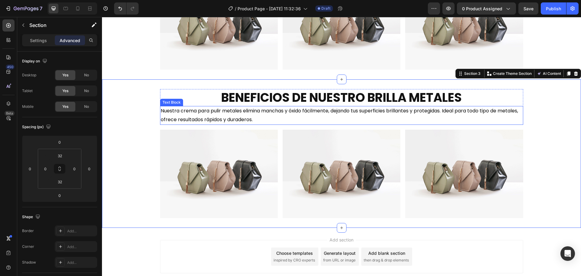
click at [207, 121] on p "Nuestra crema para pulir metales elimina manchas y óxido fácilmente, dejando tu…" at bounding box center [342, 115] width 362 height 18
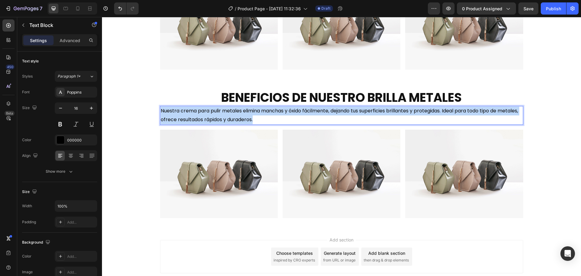
click at [207, 121] on p "Nuestra crema para pulir metales elimina manchas y óxido fácilmente, dejando tu…" at bounding box center [342, 115] width 362 height 18
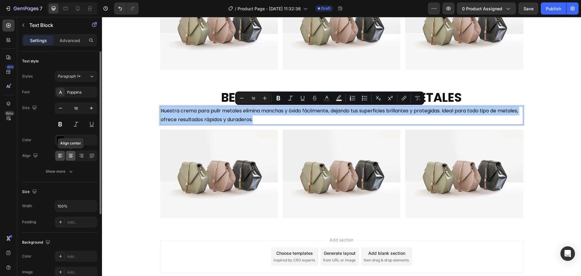
click at [70, 154] on icon at bounding box center [71, 154] width 4 height 1
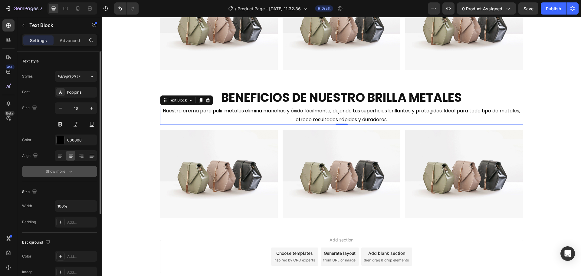
click at [70, 170] on icon "button" at bounding box center [71, 171] width 6 height 6
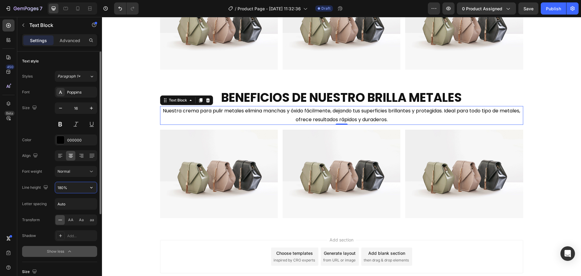
click at [70, 185] on input "180%" at bounding box center [76, 187] width 42 height 11
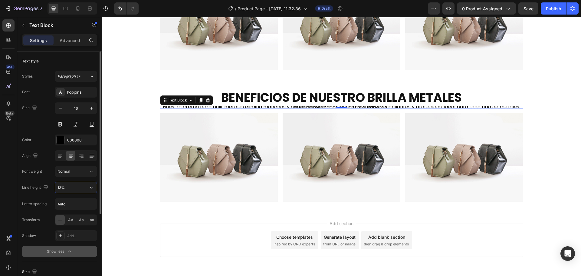
type input "130%"
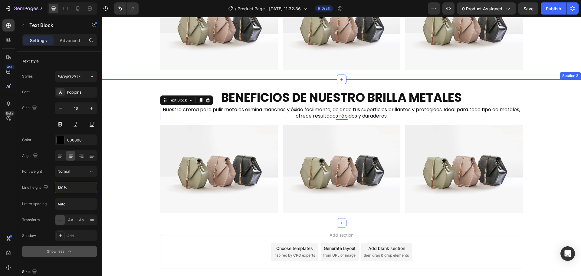
click at [124, 155] on div "BENEFICIOS DE NUESTRO BRILLA METALES Heading Nuestra crema para pulir metales e…" at bounding box center [341, 151] width 479 height 124
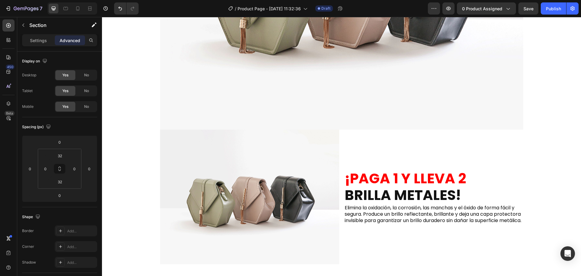
scroll to position [167, 0]
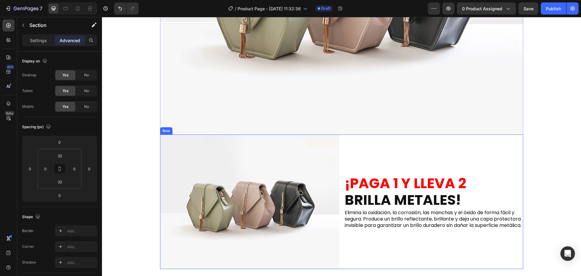
click at [364, 150] on div "¡PAGA 1 Y LLEVA 2 BRILLA METALES! Heading Elimina la oxidación, la corrosión, l…" at bounding box center [433, 201] width 179 height 134
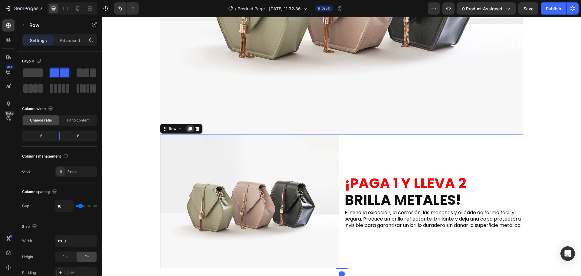
click at [189, 129] on icon at bounding box center [189, 128] width 3 height 4
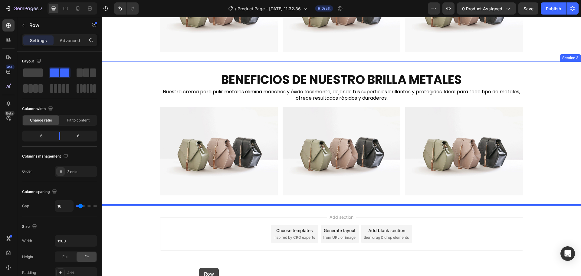
scroll to position [664, 0]
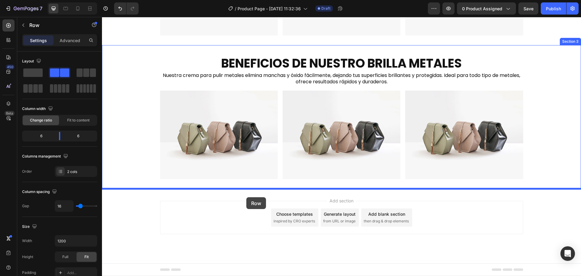
drag, startPoint x: 172, startPoint y: 34, endPoint x: 246, endPoint y: 197, distance: 178.9
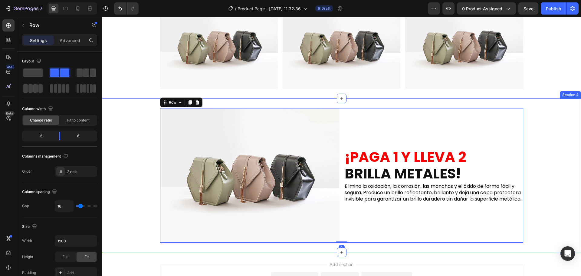
scroll to position [755, 0]
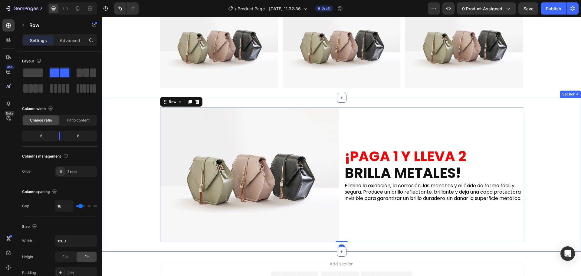
click at [138, 188] on div "Image ¡PAGA 1 Y LLEVA 2 BRILLA METALES! Heading Elimina la oxidación, la corros…" at bounding box center [341, 174] width 479 height 134
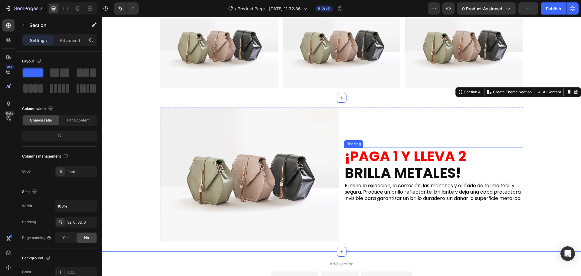
click at [385, 153] on strong "¡PAGA 1 Y LLEVA 2" at bounding box center [404, 155] width 121 height 19
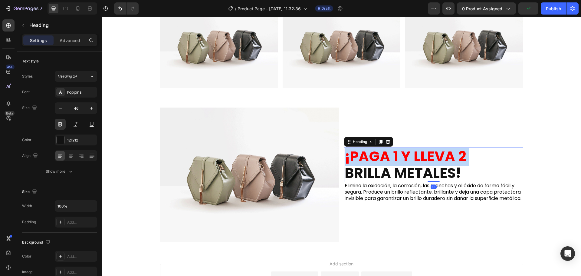
click at [385, 153] on strong "¡PAGA 1 Y LLEVA 2" at bounding box center [404, 155] width 121 height 19
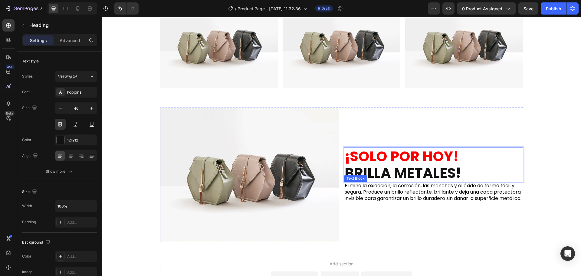
click at [396, 169] on strong "BRILLA METALES!" at bounding box center [402, 172] width 116 height 19
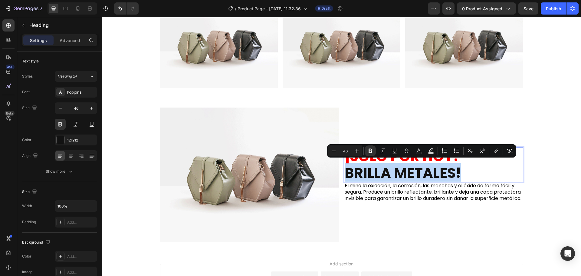
click at [396, 168] on strong "BRILLA METALES!" at bounding box center [402, 172] width 116 height 19
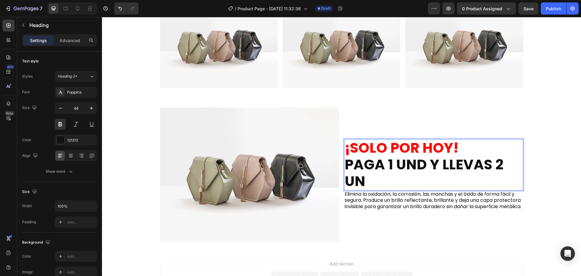
scroll to position [747, 0]
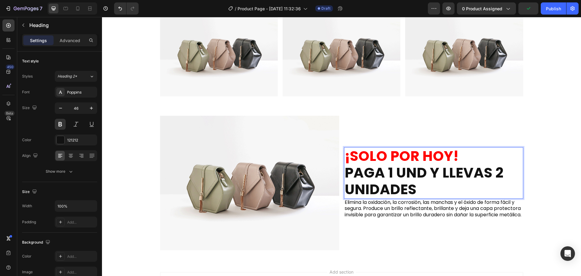
click at [422, 167] on strong "PAGA 1 uND Y LLEVAS 2 UNIDADES" at bounding box center [423, 181] width 158 height 36
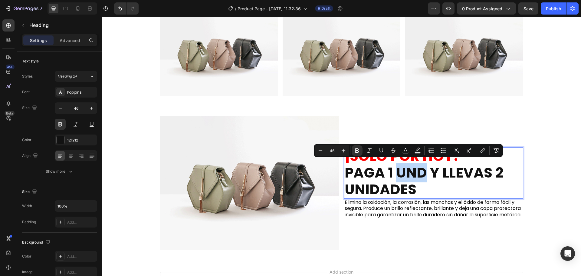
drag, startPoint x: 395, startPoint y: 166, endPoint x: 423, endPoint y: 167, distance: 28.4
click at [423, 167] on strong "PAGA 1 uND Y LLEVAS 2 UNIDADES" at bounding box center [423, 181] width 158 height 36
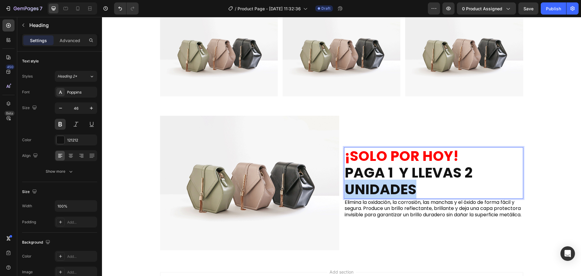
drag, startPoint x: 394, startPoint y: 186, endPoint x: 342, endPoint y: 186, distance: 51.7
click at [344, 186] on p "¡SOLO POR [DATE]! PAGA 1 Y LLEVAS 2 UNIDADES" at bounding box center [433, 173] width 178 height 50
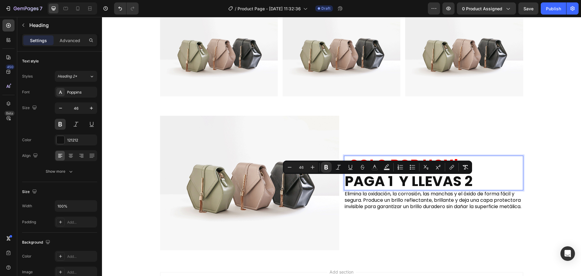
scroll to position [755, 0]
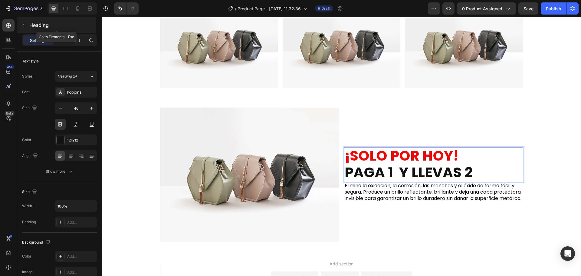
click at [27, 25] on button "button" at bounding box center [23, 25] width 10 height 10
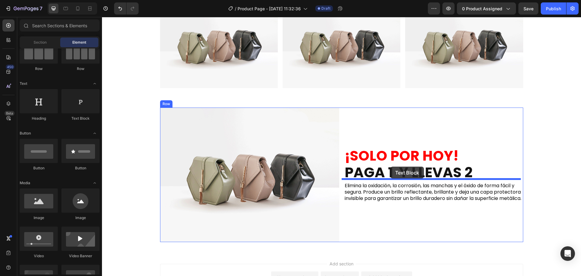
drag, startPoint x: 223, startPoint y: 132, endPoint x: 390, endPoint y: 166, distance: 170.9
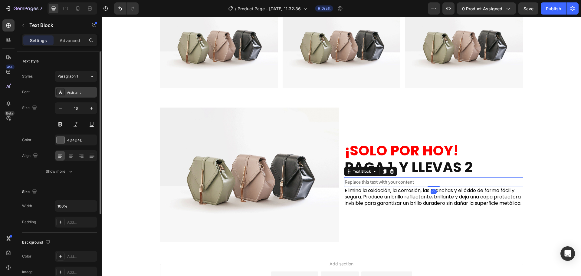
click at [74, 94] on div "Assistant" at bounding box center [81, 92] width 28 height 5
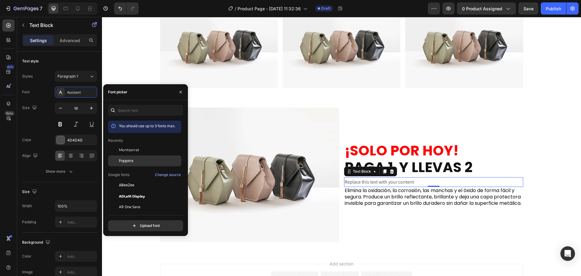
click at [126, 223] on div "Poppins" at bounding box center [144, 228] width 73 height 11
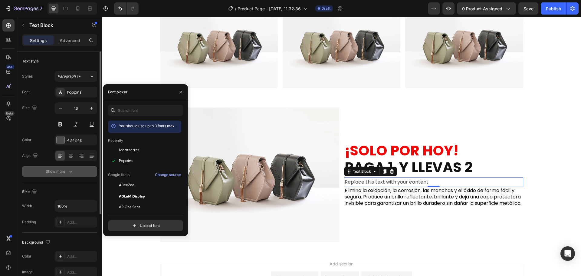
click at [67, 172] on div "Show more" at bounding box center [60, 171] width 28 height 6
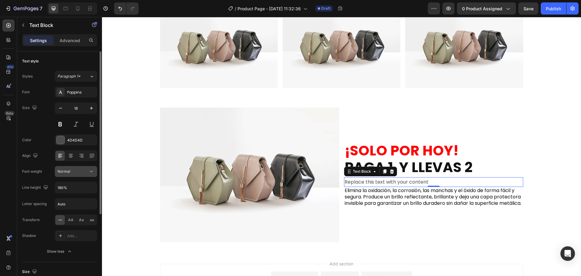
click at [80, 175] on button "Normal" at bounding box center [76, 171] width 42 height 11
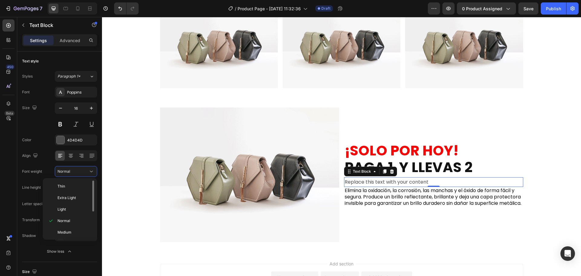
scroll to position [30, 0]
click at [72, 222] on p "Bold" at bounding box center [73, 224] width 32 height 5
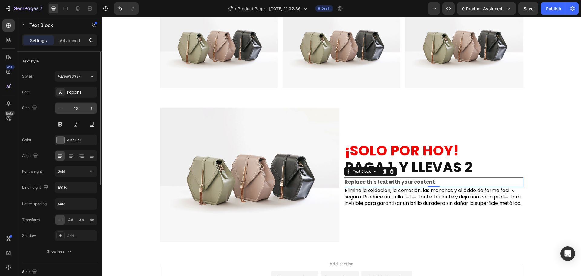
click at [73, 110] on input "16" at bounding box center [76, 108] width 20 height 11
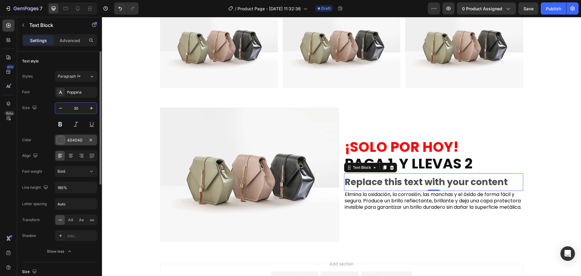
type input "30"
click at [60, 135] on div at bounding box center [60, 139] width 8 height 8
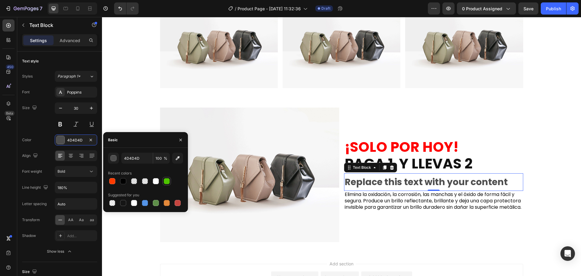
click at [168, 180] on div at bounding box center [167, 181] width 6 height 6
type input "4EC400"
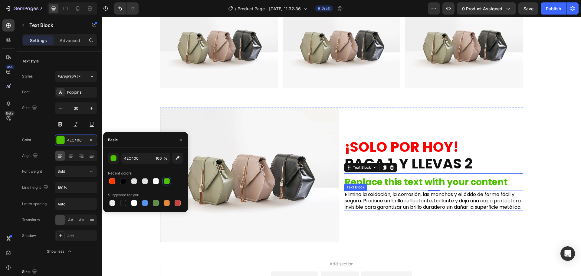
click at [357, 175] on div "Replace this text with your content" at bounding box center [433, 182] width 179 height 18
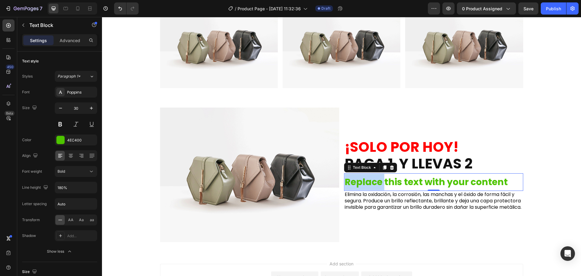
click at [357, 175] on p "Replace this text with your content" at bounding box center [433, 182] width 178 height 16
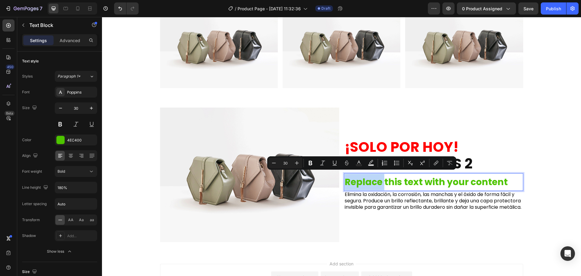
click at [357, 175] on p "Replace this text with your content" at bounding box center [433, 182] width 178 height 16
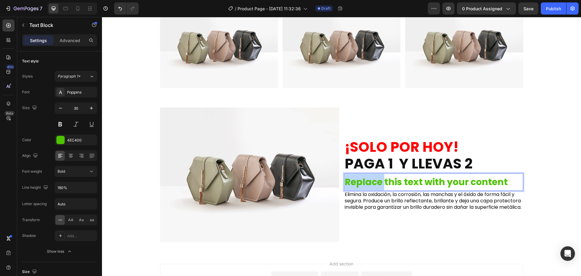
click at [357, 175] on p "Replace this text with your content" at bounding box center [433, 182] width 178 height 16
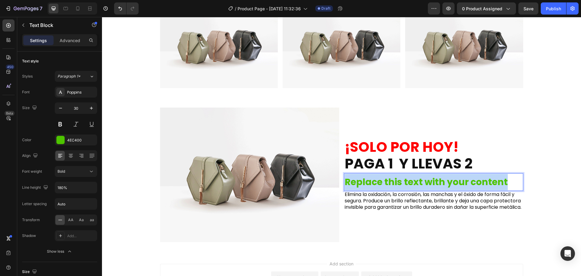
click at [357, 175] on p "Replace this text with your content" at bounding box center [433, 182] width 178 height 16
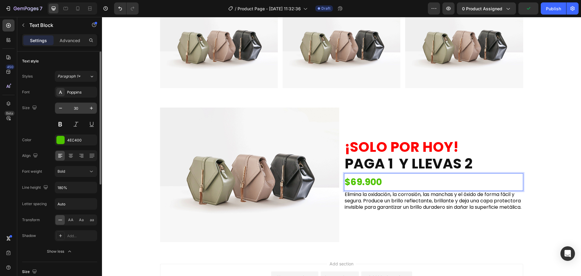
click at [78, 109] on input "30" at bounding box center [76, 108] width 20 height 11
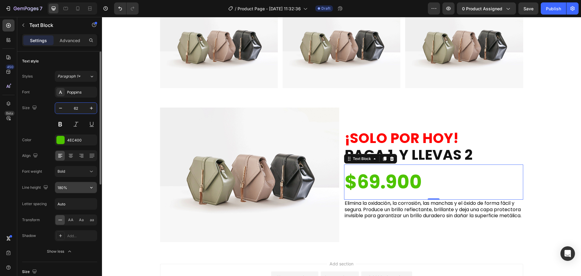
type input "62"
click at [70, 188] on input "180%" at bounding box center [76, 187] width 42 height 11
click at [90, 191] on button "button" at bounding box center [91, 187] width 11 height 11
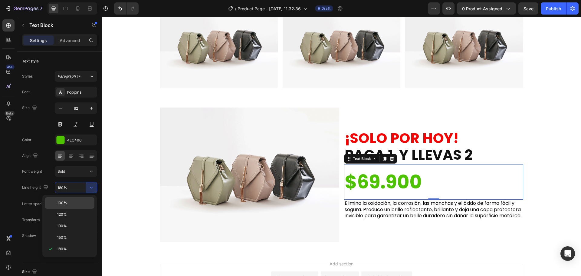
click at [75, 201] on p "100%" at bounding box center [74, 202] width 34 height 5
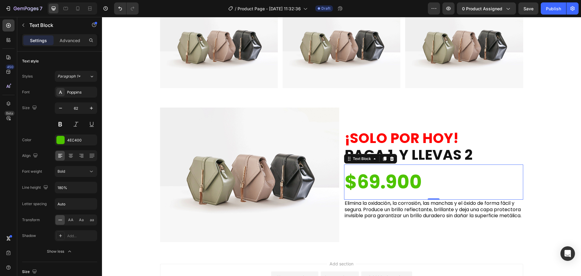
type input "100%"
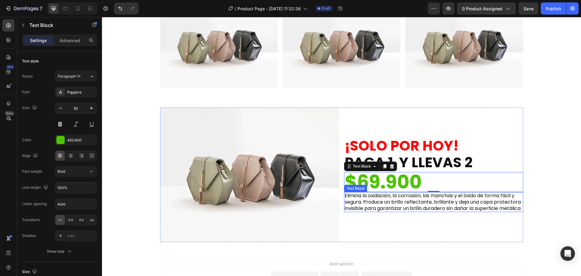
click at [383, 200] on p "Elimina la oxidación, la corrosión, las manchas y el óxido de forma fácil y seg…" at bounding box center [433, 201] width 178 height 19
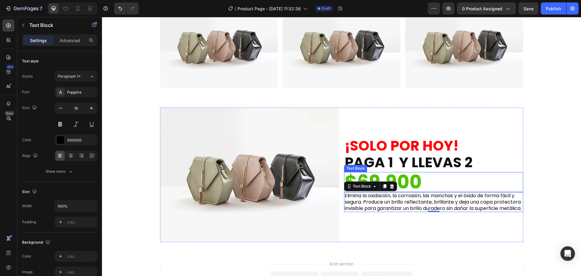
click at [404, 172] on p "$69.900" at bounding box center [433, 181] width 178 height 19
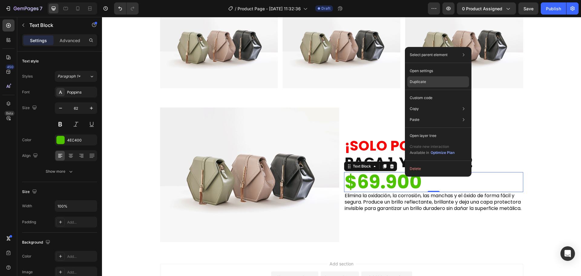
click at [427, 92] on div "Duplicate" at bounding box center [438, 97] width 62 height 11
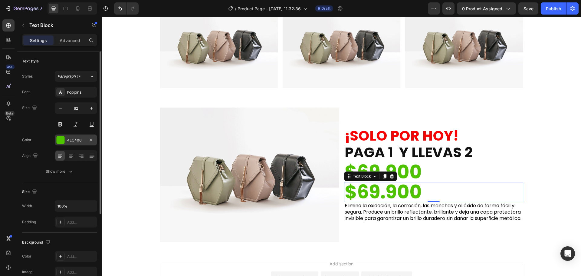
click at [75, 141] on div "4EC400" at bounding box center [76, 139] width 18 height 5
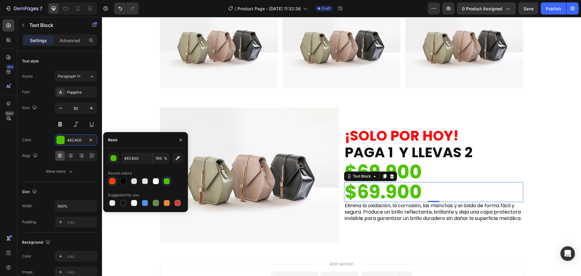
click at [111, 180] on div at bounding box center [112, 181] width 6 height 6
type input "FF3B00"
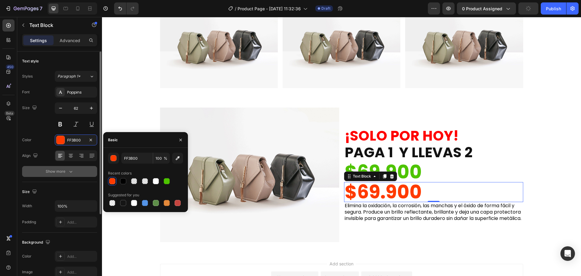
click at [72, 168] on icon "button" at bounding box center [71, 171] width 6 height 6
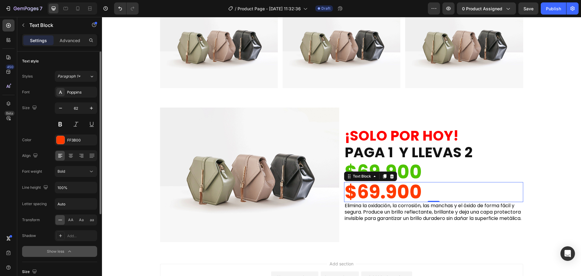
click at [357, 189] on p "$69.900" at bounding box center [433, 191] width 178 height 19
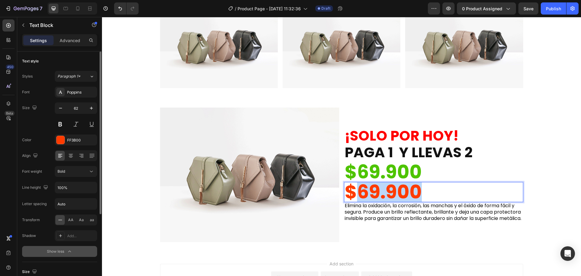
click at [357, 189] on p "$69.900" at bounding box center [433, 191] width 178 height 19
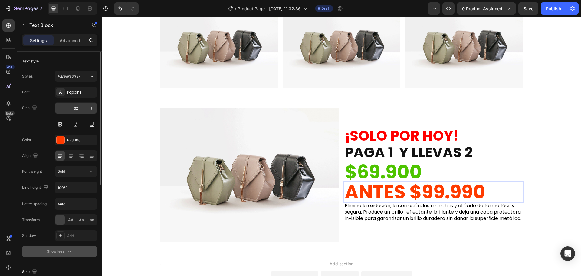
click at [81, 104] on input "62" at bounding box center [76, 108] width 20 height 11
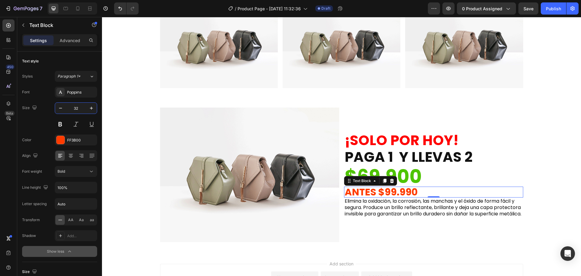
type input "32"
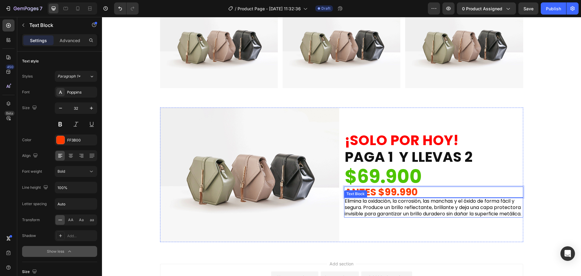
click at [403, 198] on p "Elimina la oxidación, la corrosión, las manchas y el óxido de forma fácil y seg…" at bounding box center [433, 207] width 178 height 19
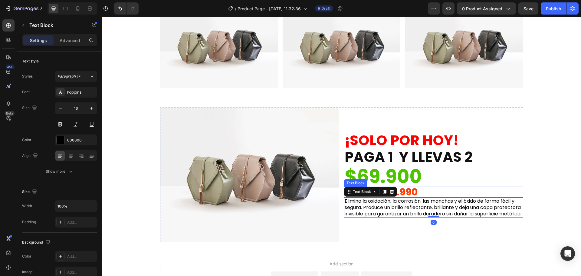
click at [412, 189] on p "ANTES $99.990" at bounding box center [433, 192] width 178 height 10
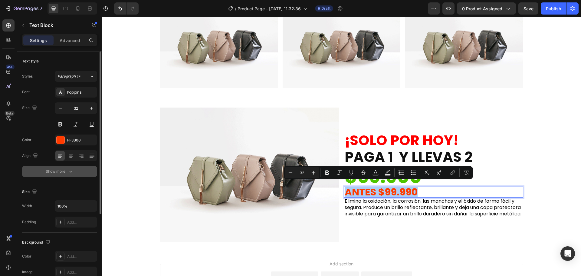
click at [76, 167] on button "Show more" at bounding box center [59, 171] width 75 height 11
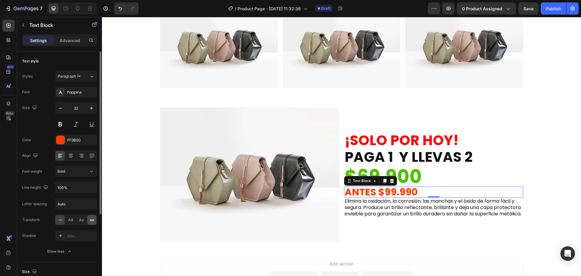
click at [92, 219] on span "aa" at bounding box center [92, 219] width 4 height 5
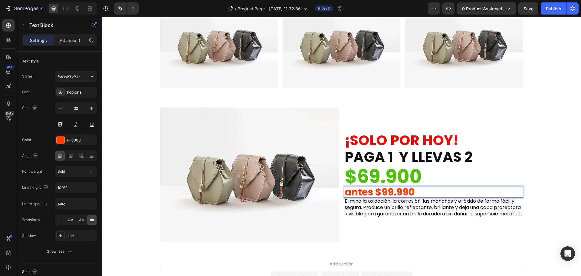
click at [349, 190] on p "ANTES $99.990" at bounding box center [433, 192] width 178 height 10
click at [83, 217] on span "Aa" at bounding box center [81, 219] width 5 height 5
click at [371, 191] on p "ANTES $99.990" at bounding box center [433, 192] width 178 height 10
drag, startPoint x: 373, startPoint y: 190, endPoint x: 351, endPoint y: 188, distance: 22.4
click at [350, 189] on p "ANTES $99.990" at bounding box center [433, 192] width 178 height 10
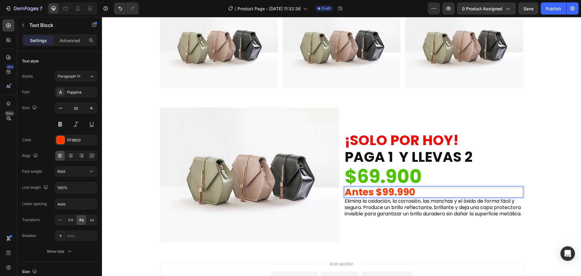
click at [405, 192] on p "Antes $99.990" at bounding box center [433, 192] width 178 height 10
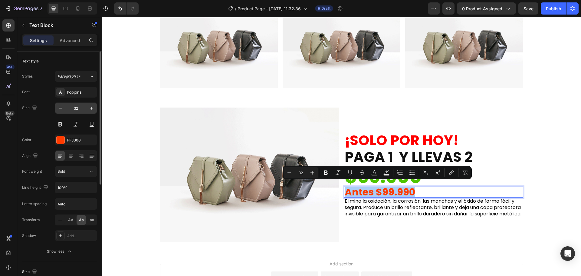
click at [85, 106] on input "32" at bounding box center [76, 108] width 20 height 11
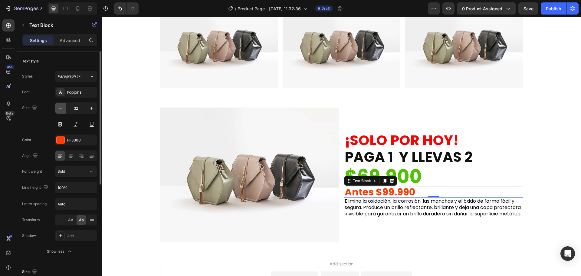
click at [60, 108] on icon "button" at bounding box center [60, 108] width 3 height 1
type input "30"
click at [75, 173] on div "Bold" at bounding box center [72, 170] width 31 height 5
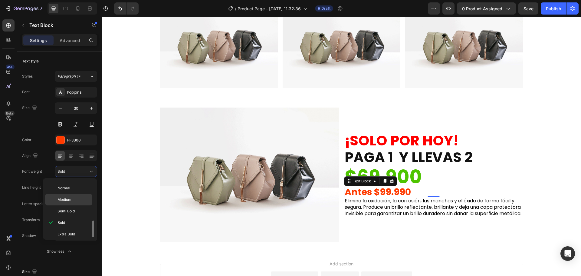
scroll to position [47, 0]
click at [77, 184] on p "Medium" at bounding box center [73, 184] width 32 height 5
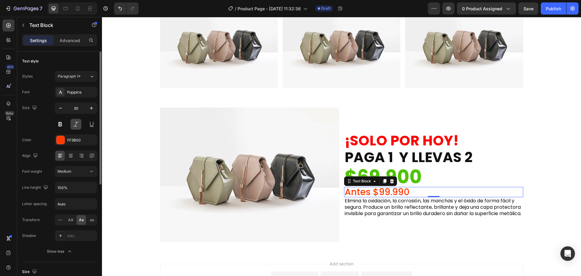
click at [74, 124] on button at bounding box center [75, 124] width 11 height 11
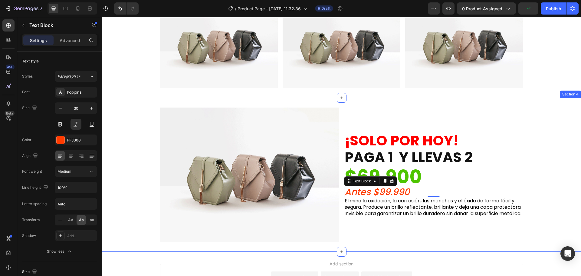
click at [144, 217] on div "Image ⁠⁠⁠⁠⁠⁠⁠ ¡SOLO POR [DATE]! PAGA 1 Y LLEVAS 2 Heading $69.900 Text Block An…" at bounding box center [341, 174] width 479 height 134
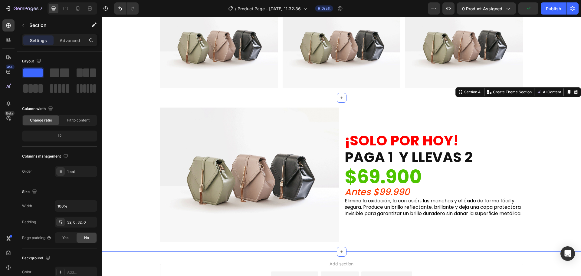
click at [144, 217] on div "Image ⁠⁠⁠⁠⁠⁠⁠ ¡SOLO POR [DATE]! PAGA 1 Y LLEVAS 2 Heading $69.900 Text Block An…" at bounding box center [341, 174] width 479 height 134
click at [406, 189] on p "Antes $99.990" at bounding box center [433, 191] width 178 height 9
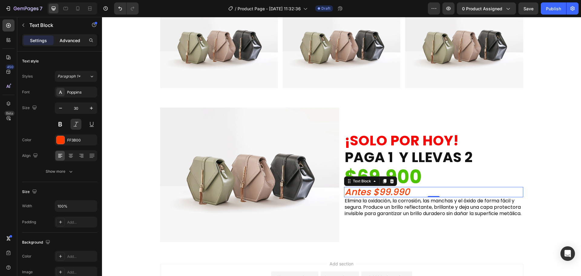
click at [68, 43] on p "Advanced" at bounding box center [70, 40] width 21 height 6
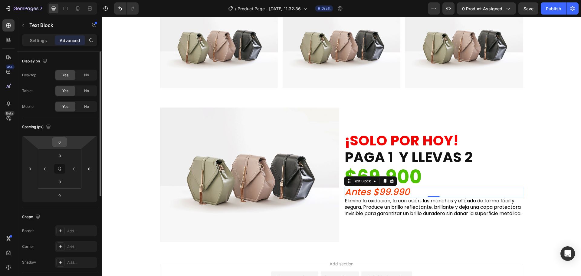
click at [56, 139] on input "0" at bounding box center [60, 141] width 12 height 9
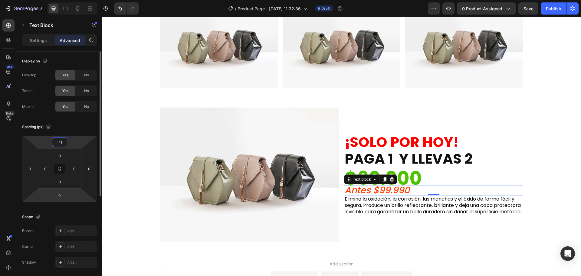
type input "-10"
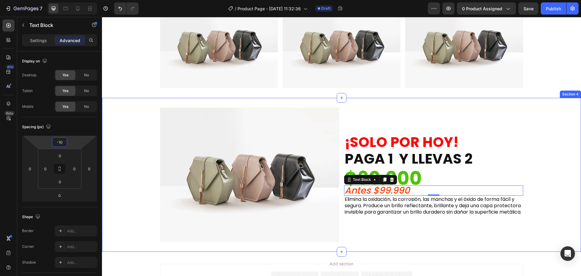
click at [128, 203] on div "Image ⁠⁠⁠⁠⁠⁠⁠ ¡SOLO POR [DATE]! PAGA 1 Y LLEVAS 2 Heading $69.900 Text Block An…" at bounding box center [341, 174] width 479 height 134
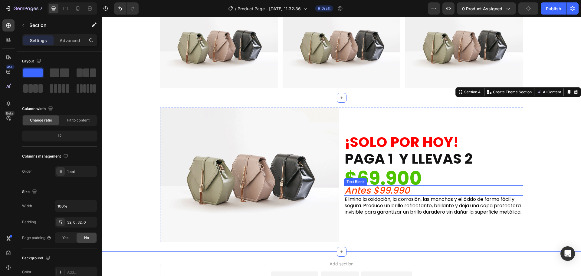
click at [394, 188] on p "Antes $99.990" at bounding box center [433, 190] width 178 height 9
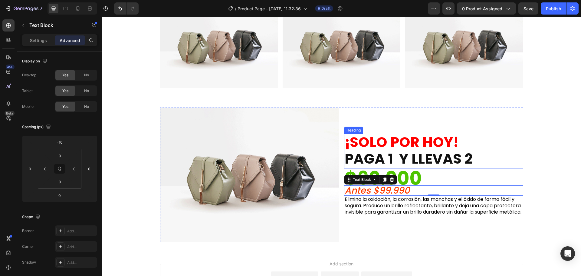
click at [415, 142] on strong "¡SOLO POR HOY!" at bounding box center [401, 141] width 114 height 19
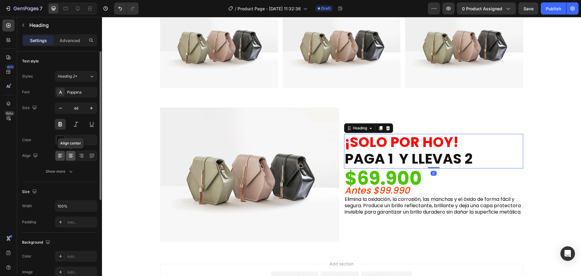
click at [72, 155] on icon at bounding box center [71, 155] width 6 height 6
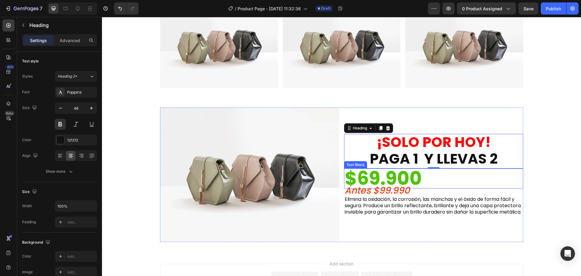
click at [373, 173] on p "$69.900" at bounding box center [433, 178] width 178 height 19
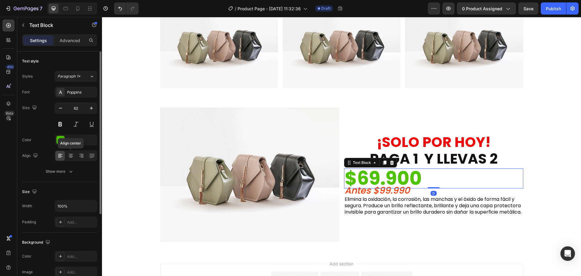
drag, startPoint x: 70, startPoint y: 152, endPoint x: 77, endPoint y: 145, distance: 9.2
click at [70, 152] on div at bounding box center [70, 156] width 9 height 10
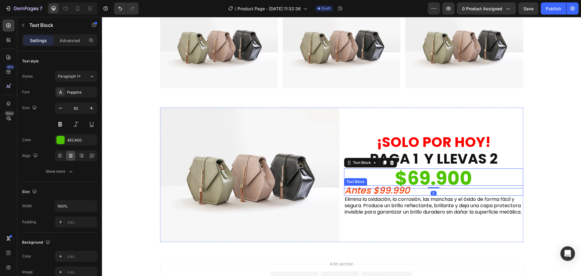
click at [362, 190] on p "Antes $99.990" at bounding box center [433, 190] width 178 height 9
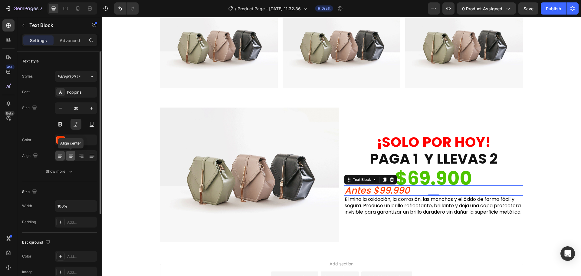
click at [72, 156] on icon at bounding box center [71, 155] width 6 height 6
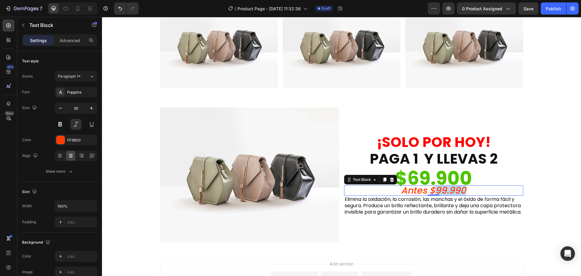
click at [443, 186] on p "Antes $99.990" at bounding box center [433, 190] width 178 height 9
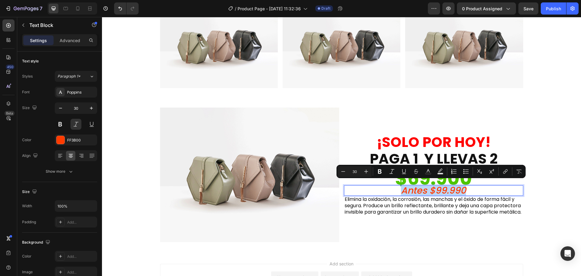
drag, startPoint x: 421, startPoint y: 188, endPoint x: 403, endPoint y: 186, distance: 18.2
click at [403, 186] on p "Antes $99.990" at bounding box center [433, 190] width 178 height 9
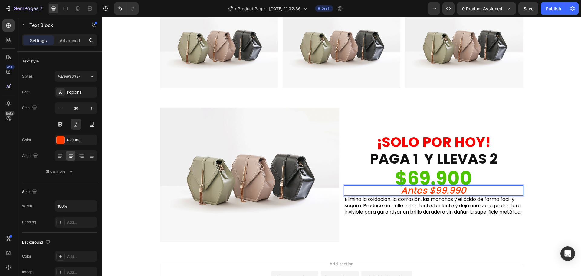
click at [394, 186] on p "Antes $99.990" at bounding box center [433, 190] width 178 height 9
click at [360, 176] on p "$69.900" at bounding box center [433, 178] width 178 height 19
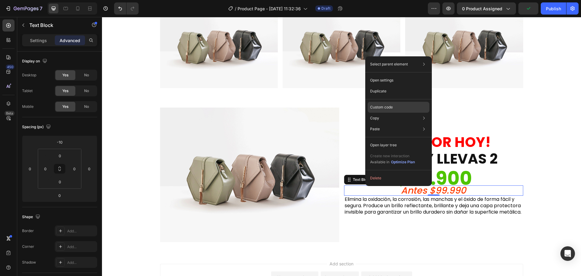
click at [384, 123] on div "Custom code" at bounding box center [398, 128] width 62 height 11
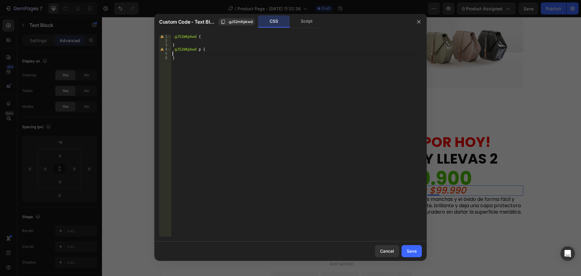
click at [180, 54] on div ".gJ52mKpkwd { } .gJ52mKpkwd p { }" at bounding box center [296, 139] width 250 height 210
type textarea "text-decoration: overline;"
click at [415, 251] on div "Save" at bounding box center [411, 250] width 10 height 6
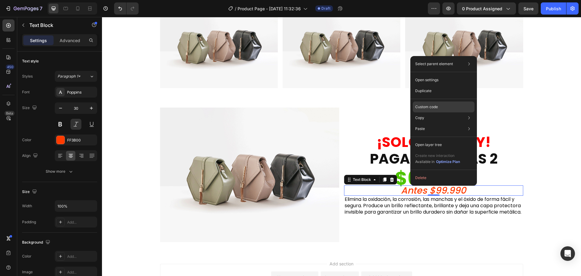
click at [419, 106] on p "Custom code" at bounding box center [426, 106] width 23 height 5
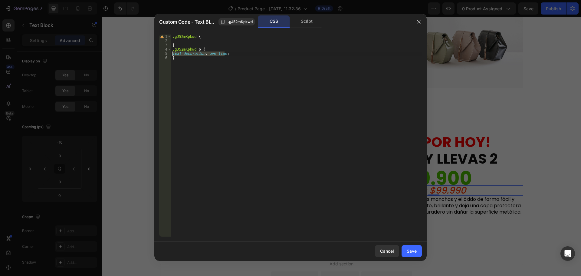
drag, startPoint x: 231, startPoint y: 53, endPoint x: 171, endPoint y: 55, distance: 60.2
click at [171, 55] on div ".gJ52mKpkwd { } .gJ52mKpkwd p { text-decoration : overline ; }" at bounding box center [296, 139] width 250 height 210
paste textarea "line-through"
type textarea "text-decoration: line-through;"
click at [411, 253] on div "Save" at bounding box center [411, 250] width 10 height 6
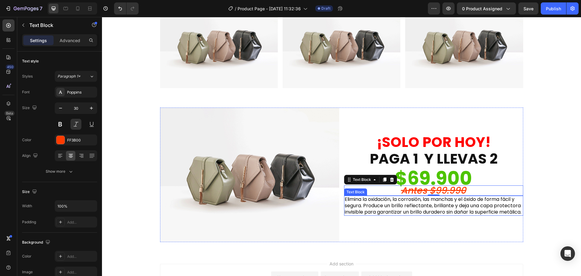
click at [387, 197] on p "Elimina la oxidación, la corrosión, las manchas y el óxido de forma fácil y seg…" at bounding box center [433, 205] width 178 height 19
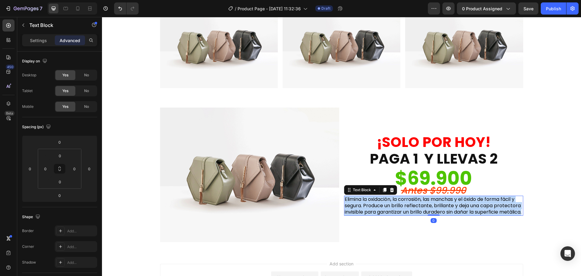
click at [387, 197] on p "Elimina la oxidación, la corrosión, las manchas y el óxido de forma fácil y seg…" at bounding box center [433, 205] width 178 height 19
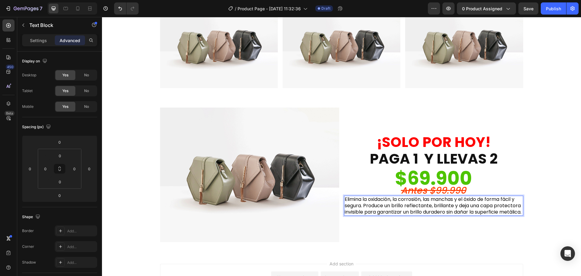
scroll to position [761, 0]
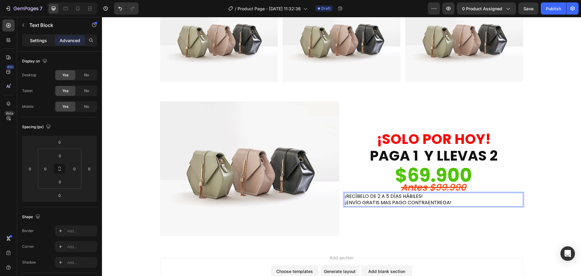
click at [38, 37] on p "Settings" at bounding box center [38, 40] width 17 height 6
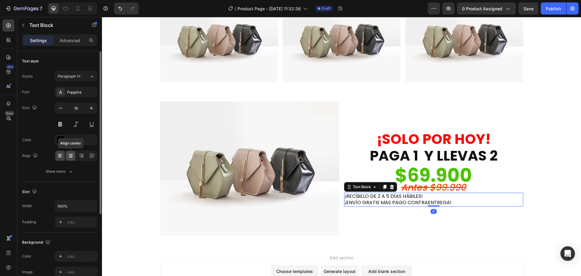
click at [70, 154] on icon at bounding box center [71, 154] width 4 height 1
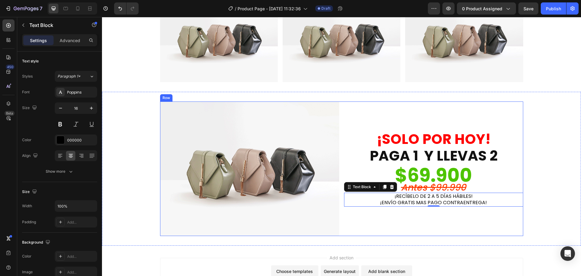
click at [391, 223] on div "⁠⁠⁠⁠⁠⁠⁠ ¡SOLO POR [DATE]! PAGA 1 Y LLEVAS 2 Heading $69.900 Text Block Antes $9…" at bounding box center [433, 168] width 179 height 134
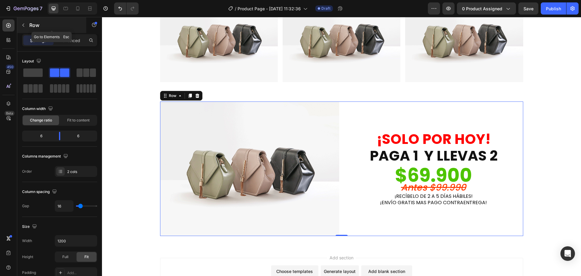
click at [25, 28] on button "button" at bounding box center [23, 25] width 10 height 10
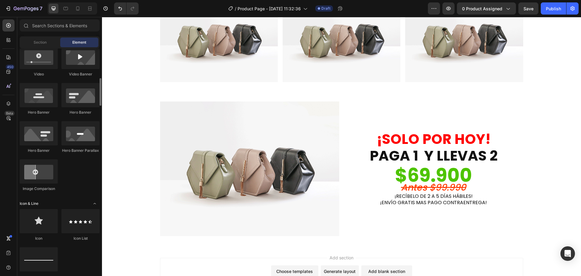
scroll to position [121, 0]
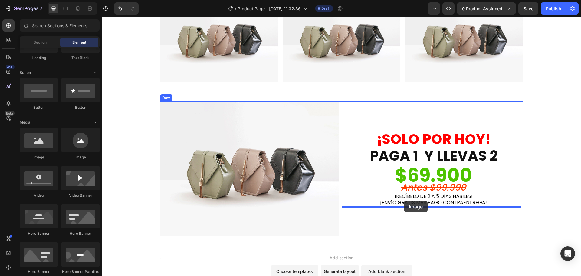
drag, startPoint x: 142, startPoint y: 166, endPoint x: 404, endPoint y: 200, distance: 264.5
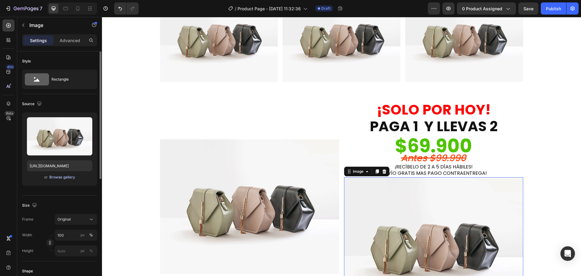
click at [63, 176] on div "Browse gallery" at bounding box center [62, 176] width 26 height 5
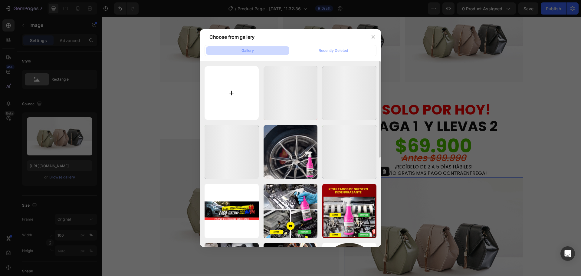
click at [234, 93] on input "file" at bounding box center [231, 93] width 54 height 54
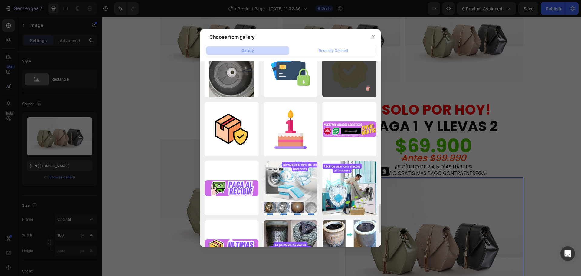
scroll to position [876, 0]
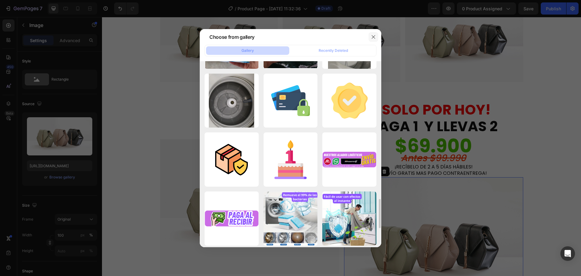
click at [371, 37] on icon "button" at bounding box center [373, 36] width 5 height 5
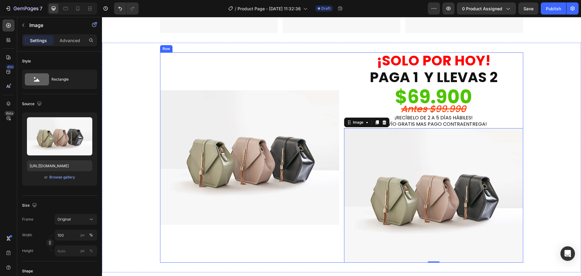
scroll to position [882, 0]
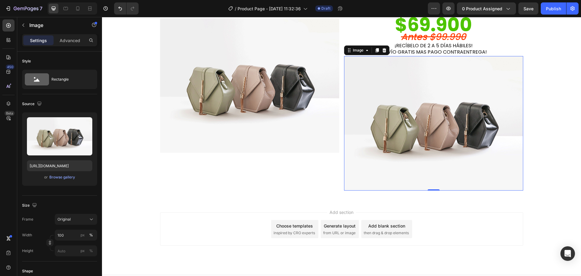
click at [420, 129] on img at bounding box center [433, 123] width 179 height 134
click at [68, 166] on input "[URL][DOMAIN_NAME]" at bounding box center [59, 165] width 65 height 11
paste input "[DOMAIN_NAME][URL]"
type input "[URL][DOMAIN_NAME]"
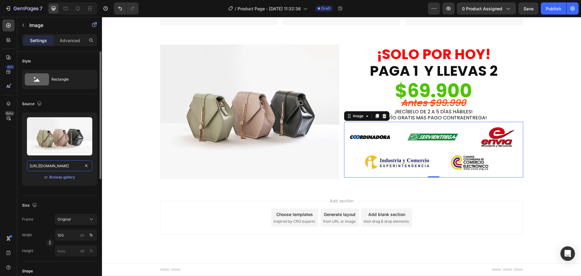
scroll to position [818, 0]
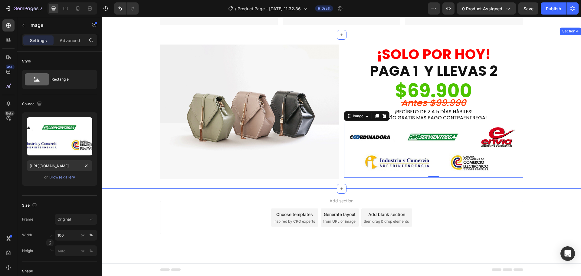
click at [113, 169] on div "Image ⁠⁠⁠⁠⁠⁠⁠ ¡SOLO POR [DATE]! PAGA 1 Y LLEVAS 2 Heading $69.900 Text Block An…" at bounding box center [341, 111] width 479 height 134
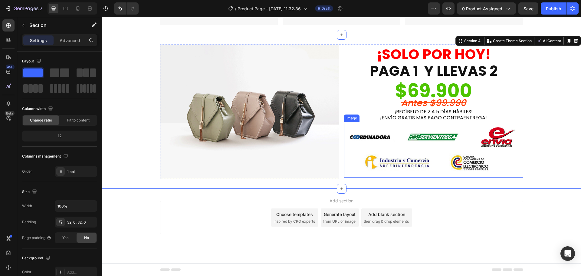
click at [412, 151] on img at bounding box center [433, 149] width 179 height 55
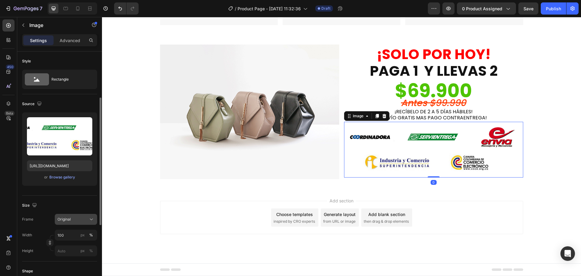
scroll to position [30, 0]
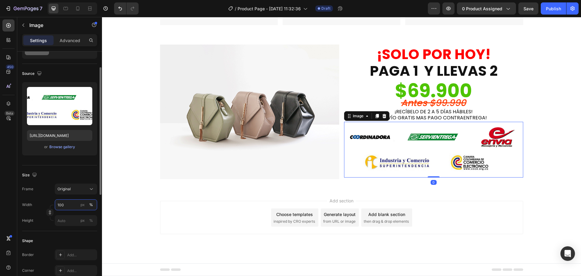
click at [65, 199] on input "100" at bounding box center [76, 204] width 42 height 11
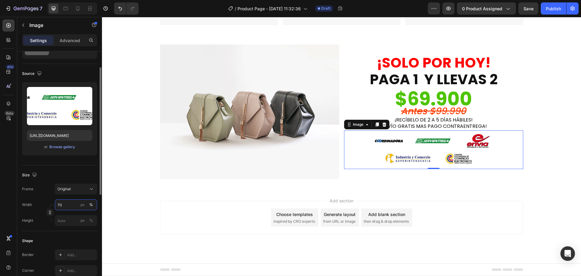
drag, startPoint x: 63, startPoint y: 203, endPoint x: 57, endPoint y: 203, distance: 5.8
click at [57, 203] on input "70" at bounding box center [76, 204] width 42 height 11
type input "80"
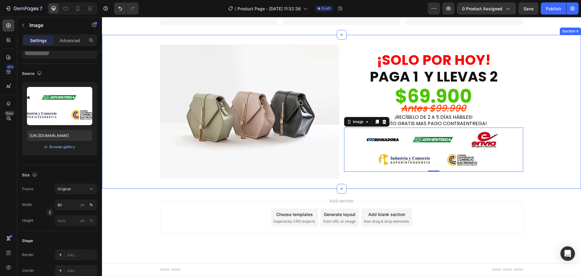
click at [123, 170] on div "Image ⁠⁠⁠⁠⁠⁠⁠ ¡SOLO POR [DATE]! PAGA 1 Y LLEVAS 2 Heading $69.900 Text Block An…" at bounding box center [341, 111] width 479 height 134
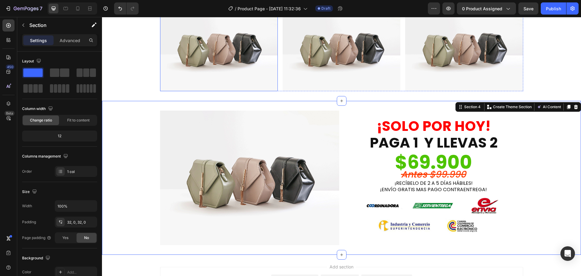
scroll to position [818, 0]
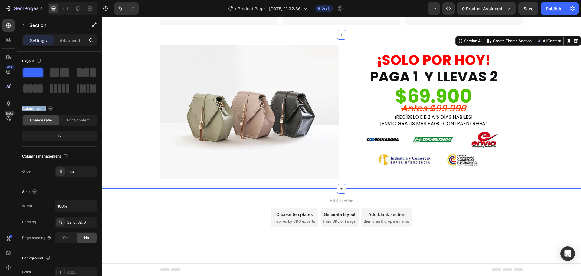
drag, startPoint x: 132, startPoint y: 88, endPoint x: 263, endPoint y: 192, distance: 167.7
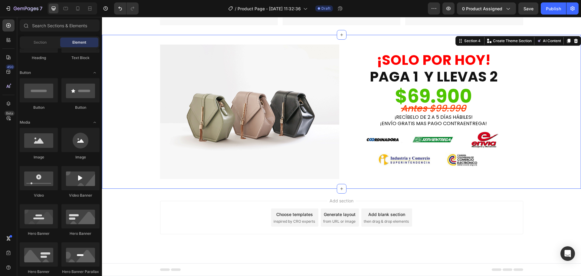
click at [383, 215] on div "Add blank section" at bounding box center [386, 214] width 37 height 6
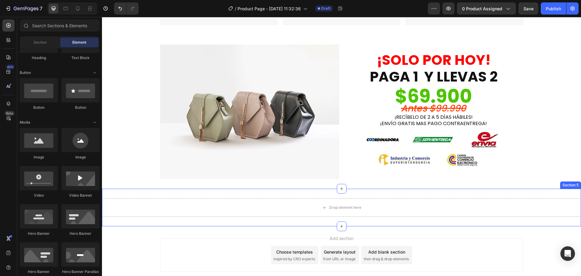
click at [356, 192] on div "Drop element here Section 5" at bounding box center [341, 207] width 479 height 38
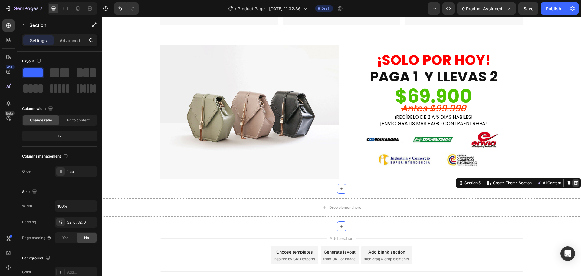
click at [574, 181] on icon at bounding box center [576, 183] width 4 height 4
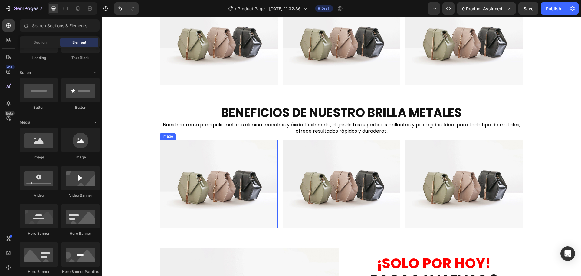
scroll to position [606, 0]
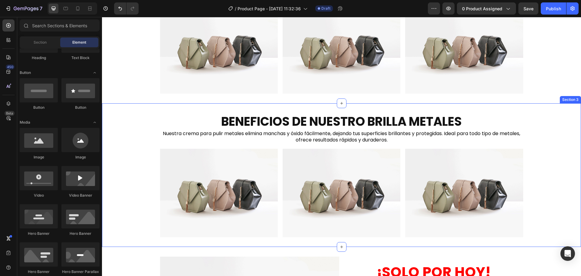
click at [140, 130] on div "BENEFICIOS DE NUESTRO BRILLA METALES Heading Nuestra crema para pulir metales e…" at bounding box center [341, 175] width 479 height 124
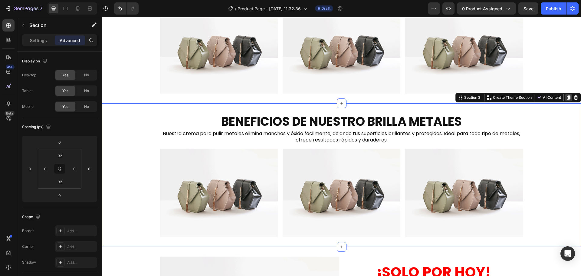
click at [567, 98] on icon at bounding box center [568, 98] width 3 height 4
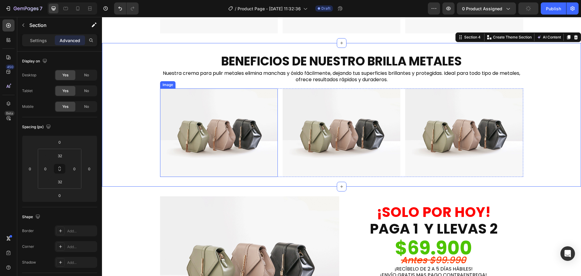
scroll to position [815, 0]
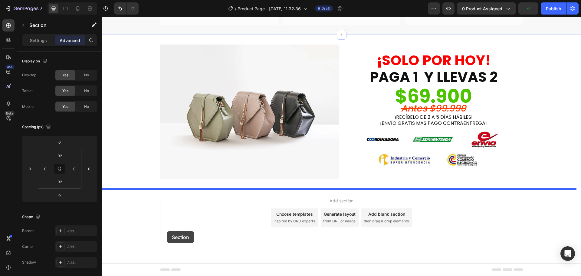
drag, startPoint x: 136, startPoint y: 53, endPoint x: 167, endPoint y: 231, distance: 180.4
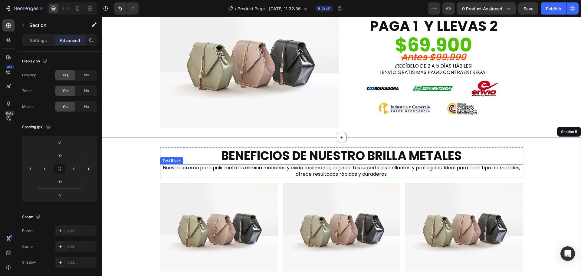
scroll to position [909, 0]
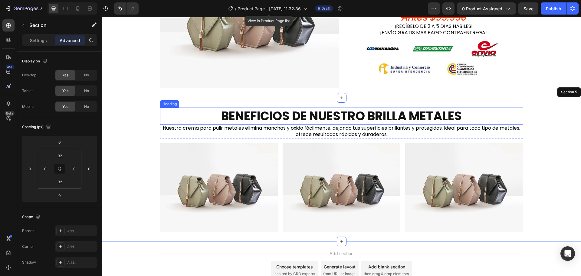
click at [312, 107] on h2 "BENEFICIOS DE NUESTRO BRILLA METALES" at bounding box center [341, 115] width 363 height 17
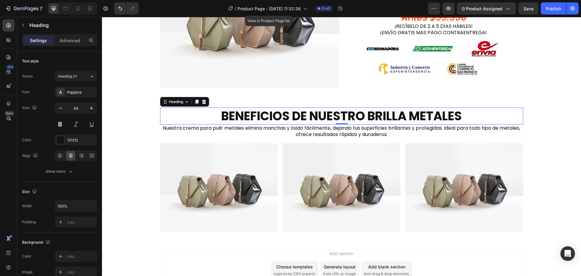
click at [309, 113] on h2 "BENEFICIOS DE NUESTRO BRILLA METALES" at bounding box center [341, 115] width 363 height 17
click at [309, 113] on p "BENEFICIOS DE NUESTRO BRILLA METALES" at bounding box center [342, 116] width 362 height 16
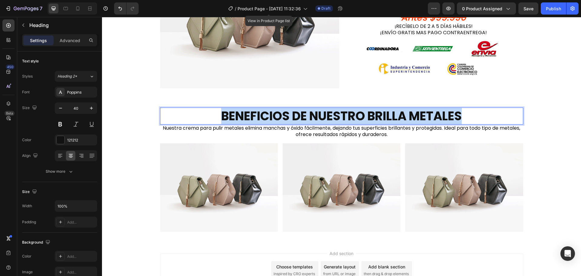
click at [309, 113] on p "BENEFICIOS DE NUESTRO BRILLA METALES" at bounding box center [342, 116] width 362 height 16
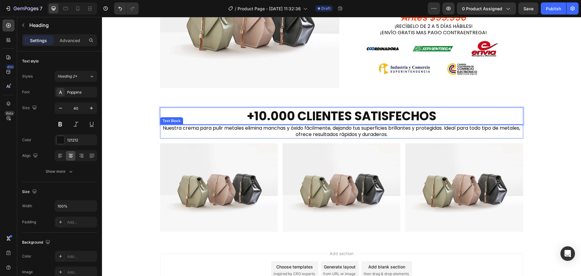
click at [289, 129] on p "Nuestra crema para pulir metales elimina manchas y óxido fácilmente, dejando tu…" at bounding box center [342, 131] width 362 height 13
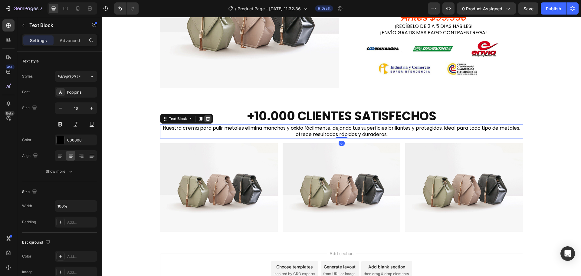
click at [205, 119] on icon at bounding box center [207, 118] width 5 height 5
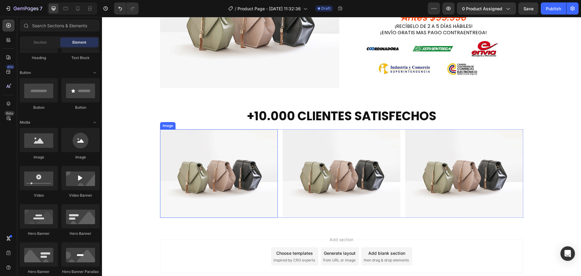
click at [218, 161] on img at bounding box center [219, 173] width 118 height 88
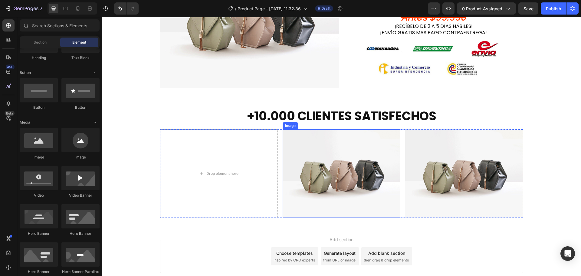
click at [322, 162] on img at bounding box center [341, 173] width 118 height 88
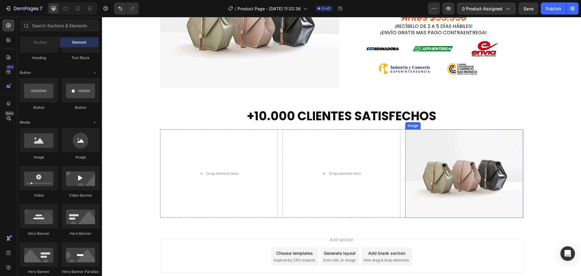
click at [523, 166] on div "+10.000 CLIENTES SATISFECHOS Heading Row Drop element here Drop element here Im…" at bounding box center [341, 162] width 479 height 110
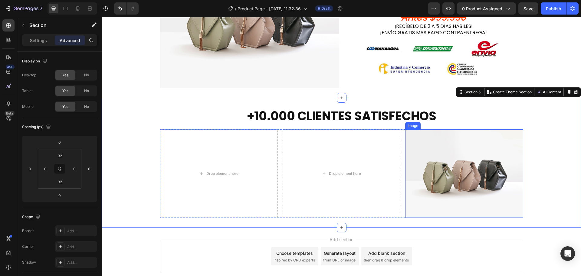
click at [468, 170] on img at bounding box center [464, 173] width 118 height 88
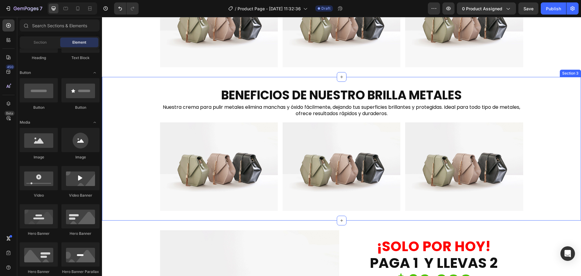
scroll to position [484, 0]
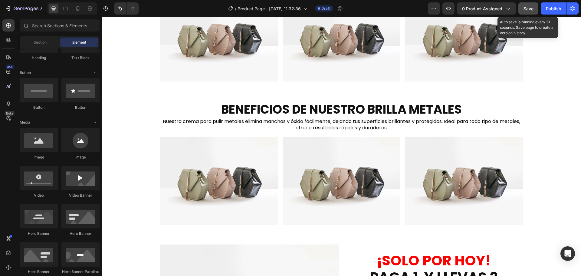
click at [528, 9] on span "Save" at bounding box center [528, 8] width 10 height 5
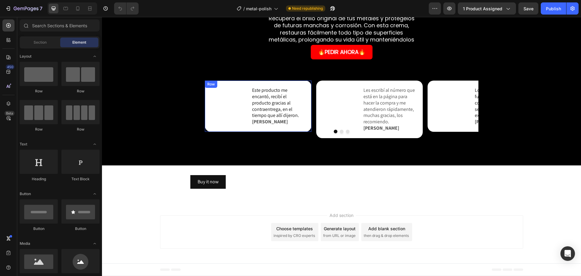
scroll to position [1641, 0]
